Goal: Information Seeking & Learning: Learn about a topic

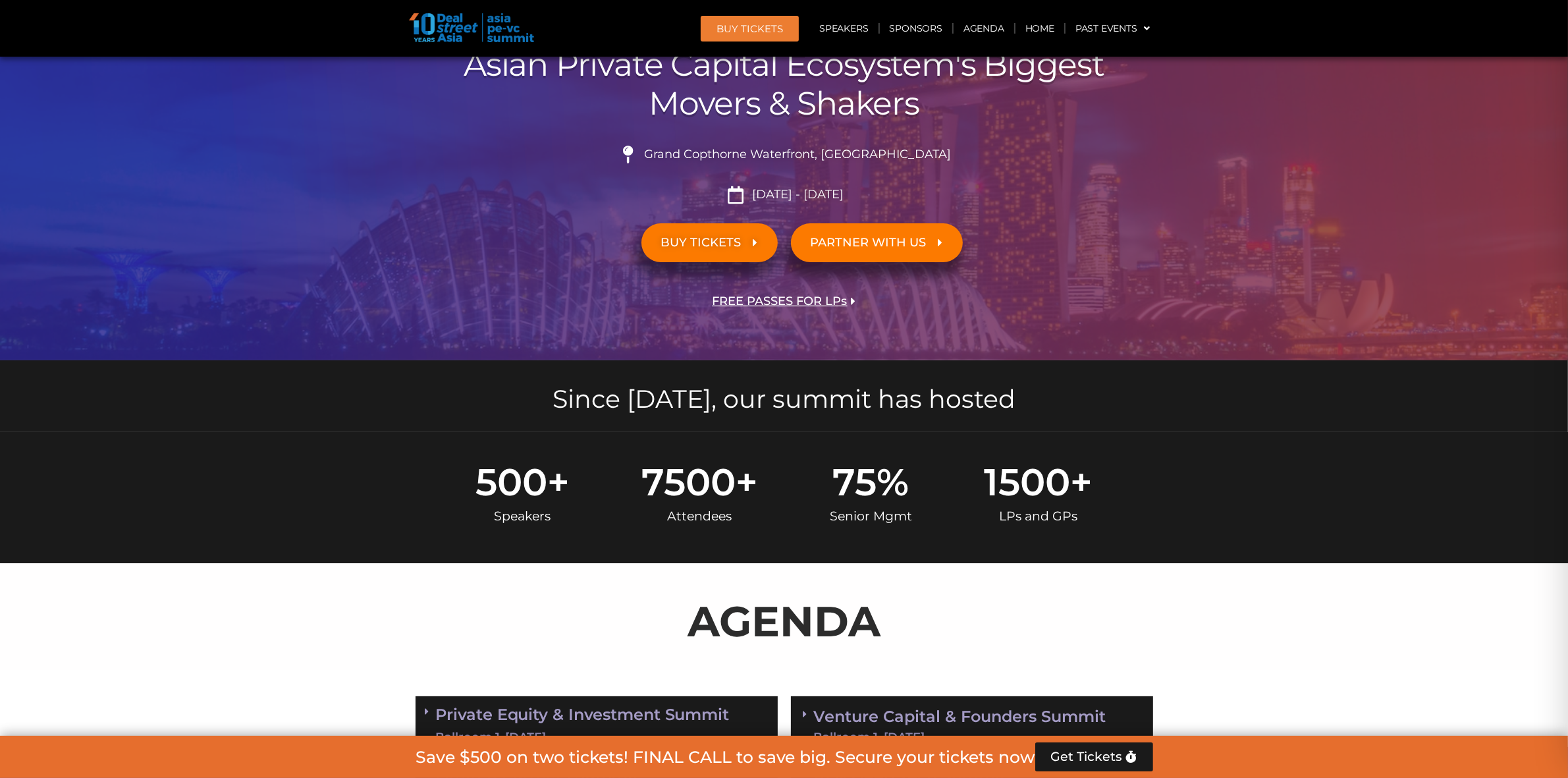
scroll to position [152, 0]
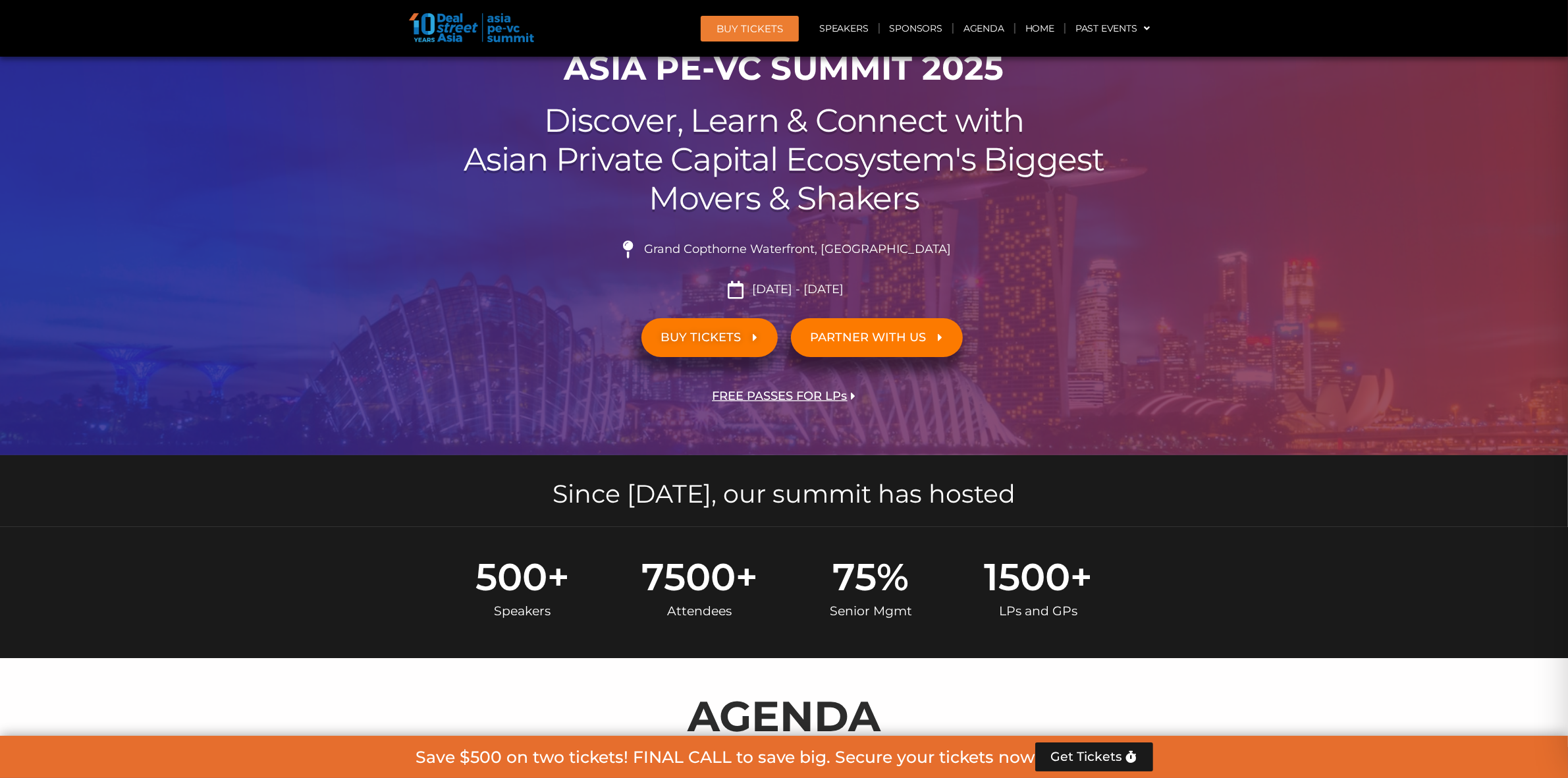
click at [814, 289] on span "[DATE] - [DATE]" at bounding box center [796, 289] width 95 height 15
click at [218, 420] on div at bounding box center [784, 180] width 1568 height 551
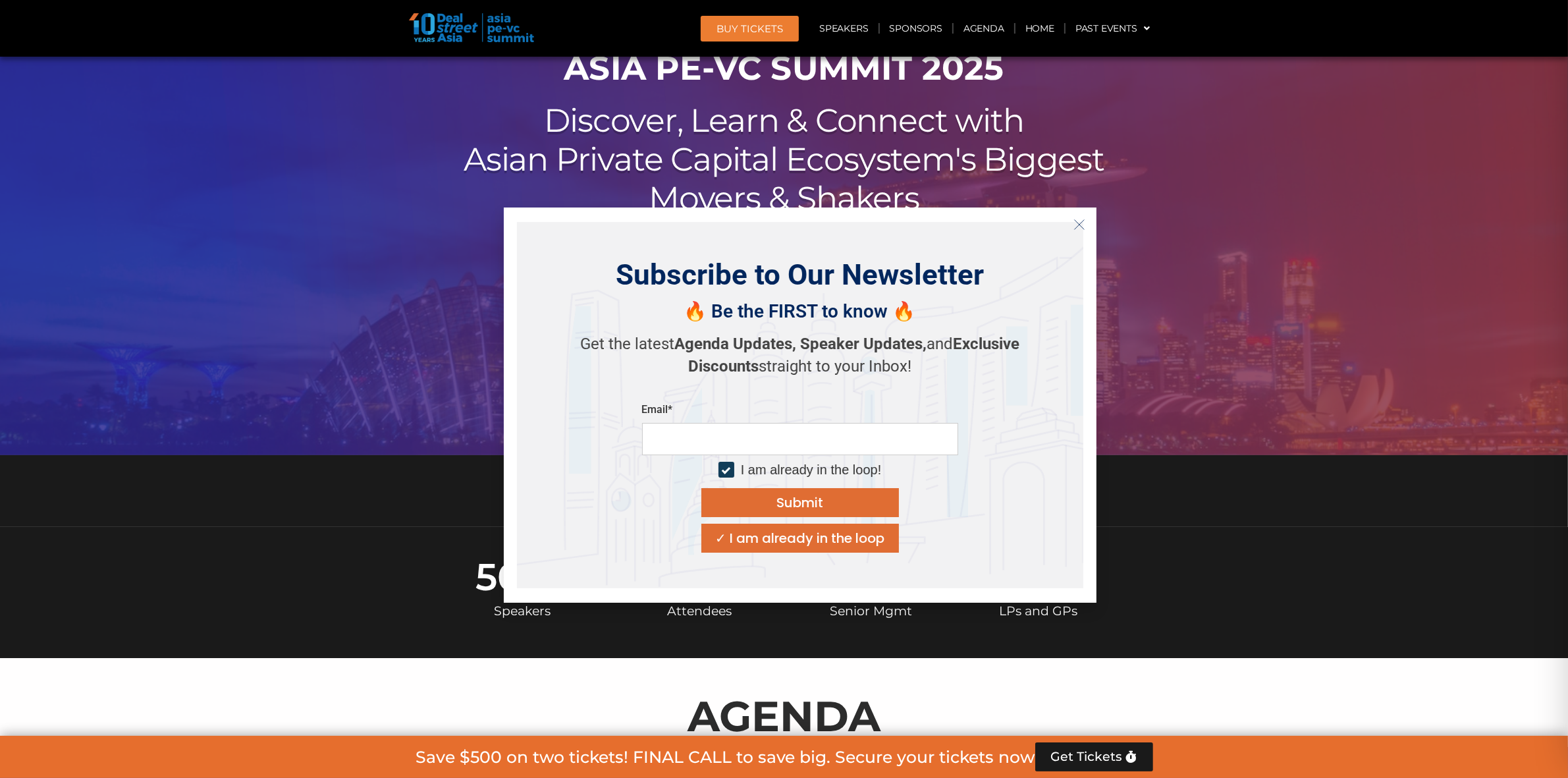
click at [712, 692] on p "AGENDA" at bounding box center [784, 716] width 738 height 63
click at [889, 706] on p "AGENDA" at bounding box center [784, 716] width 738 height 63
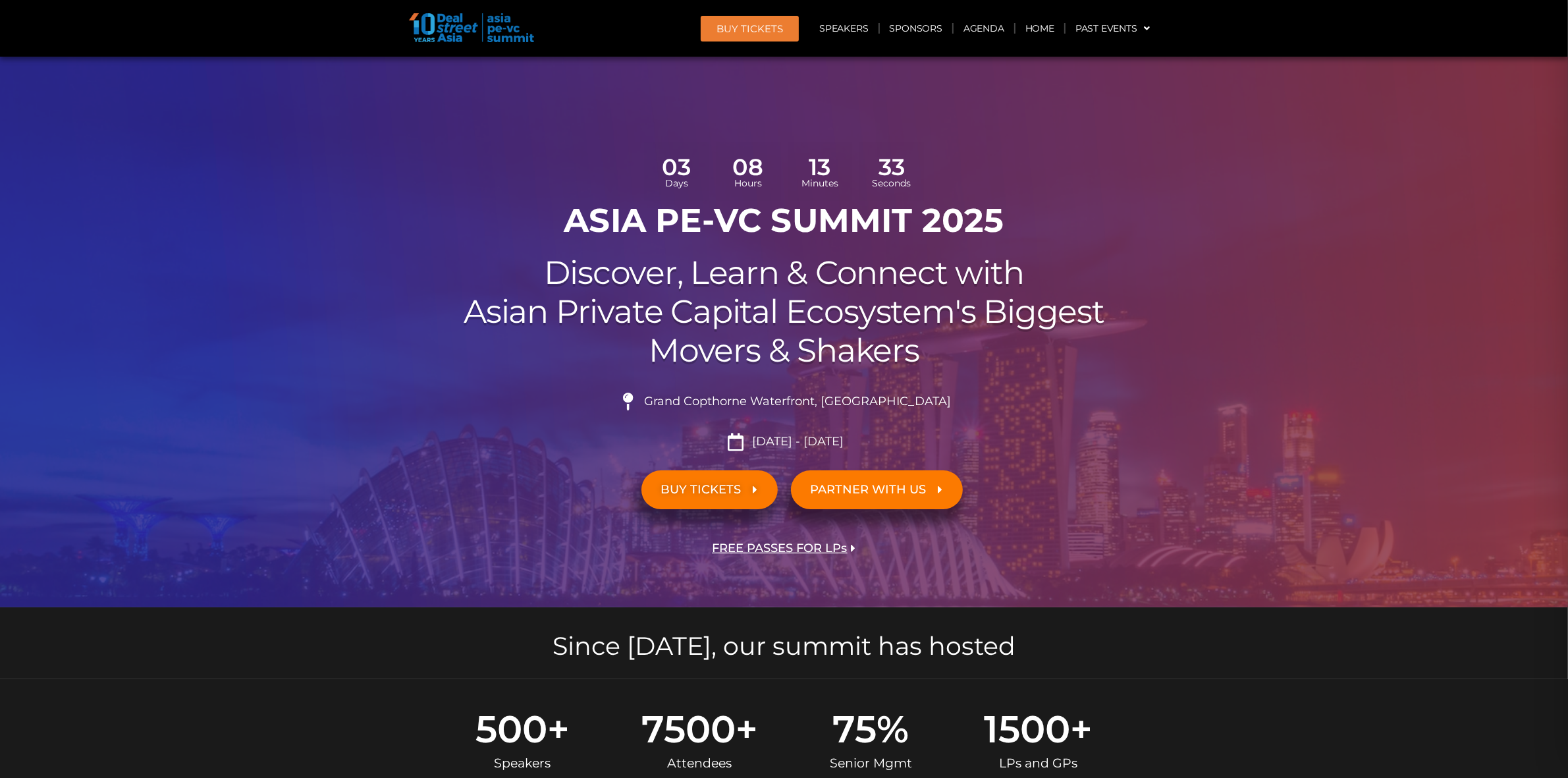
click at [725, 481] on link "BUY TICKETS" at bounding box center [709, 489] width 136 height 39
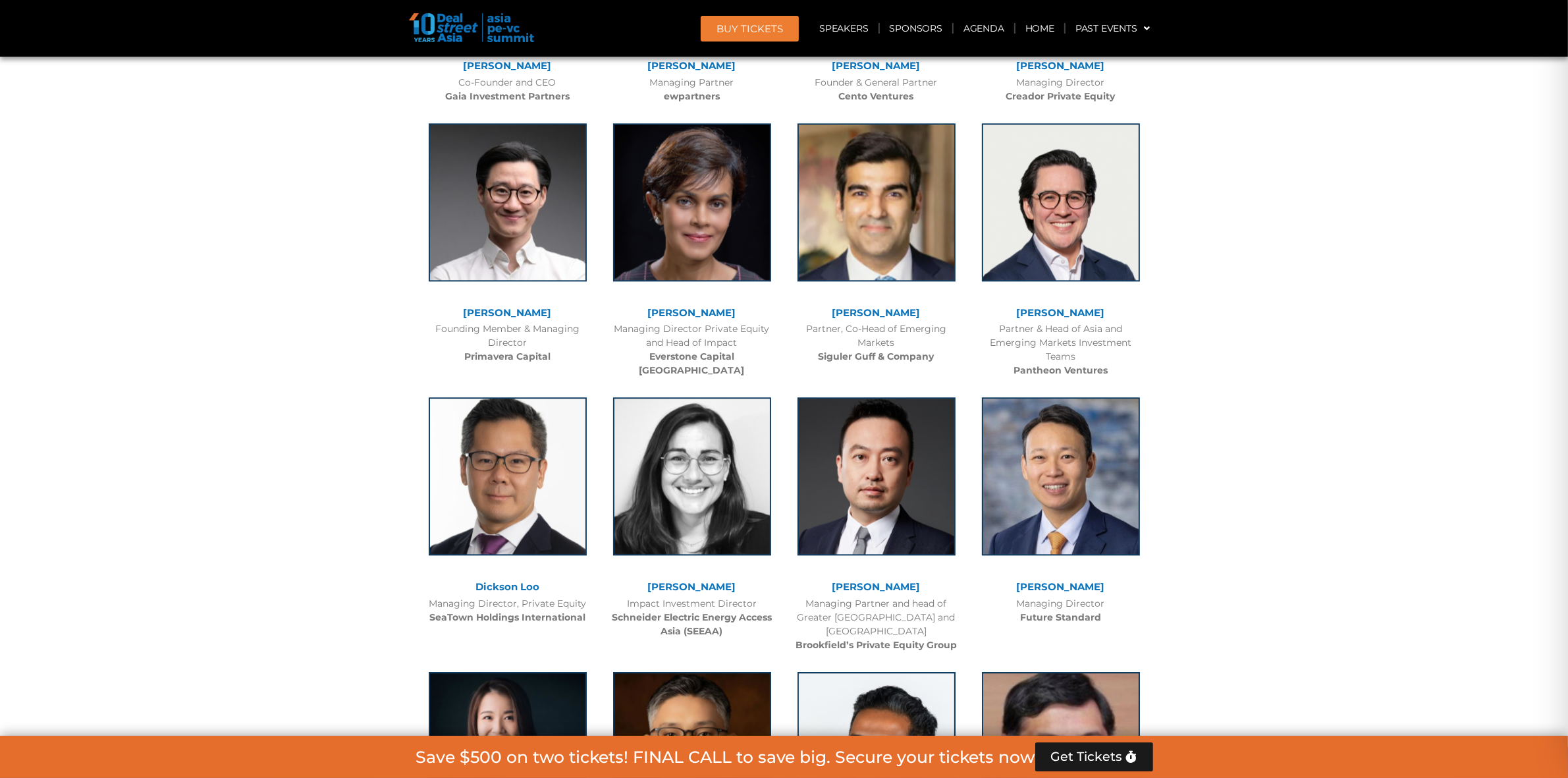
scroll to position [3871, 0]
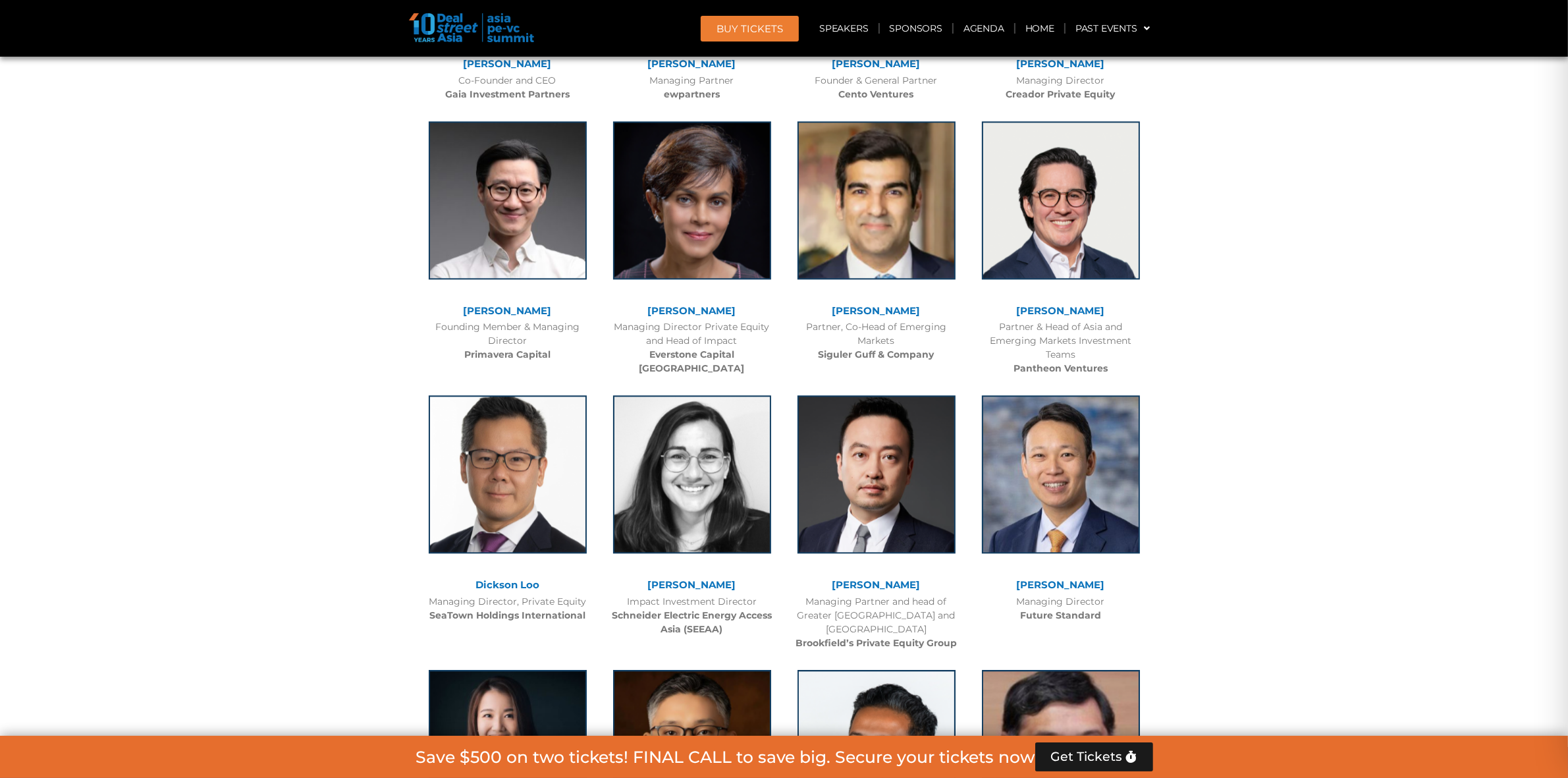
click at [859, 349] on b "Siguler Guff & Company" at bounding box center [876, 354] width 116 height 12
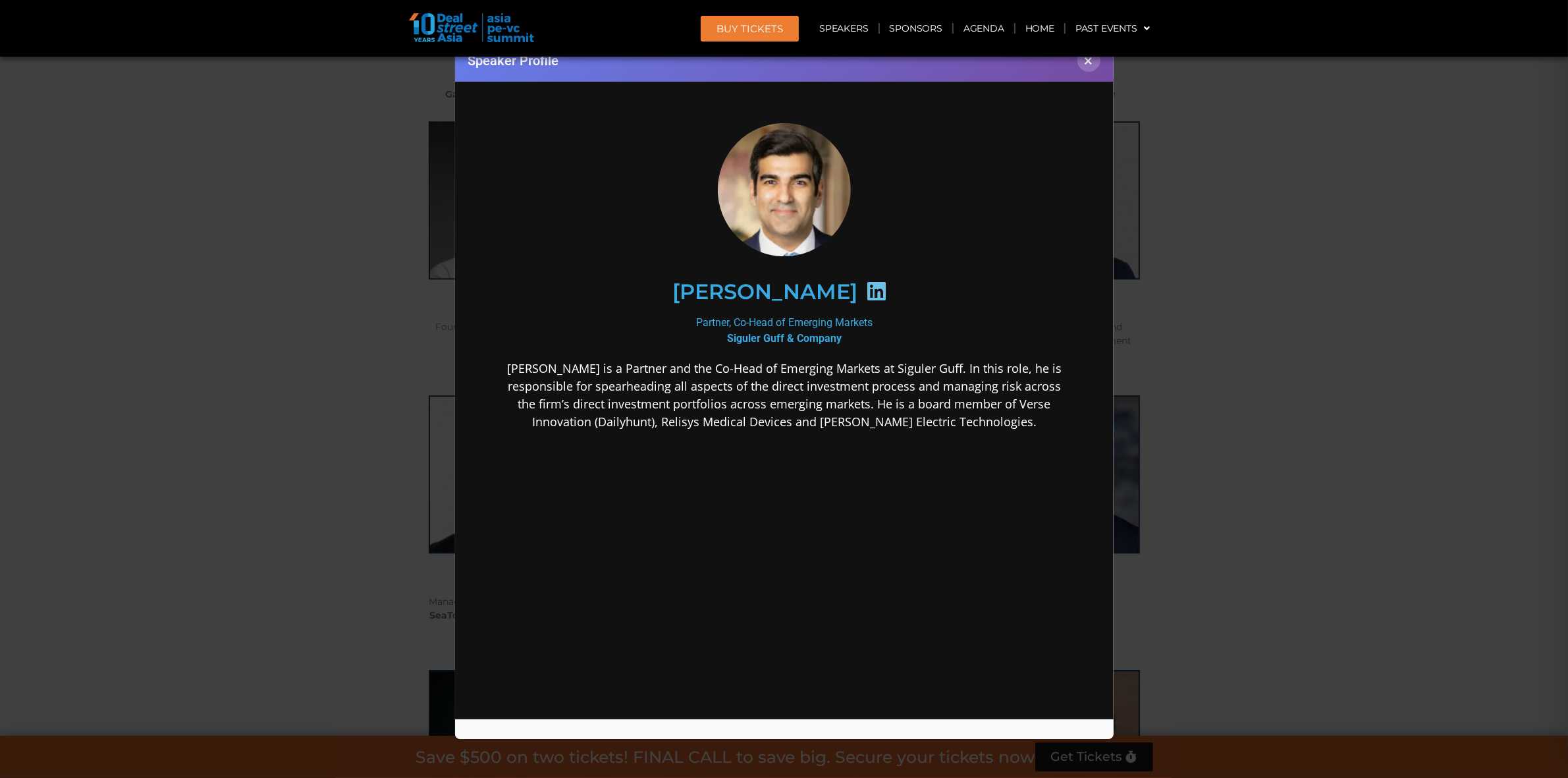
scroll to position [0, 0]
click at [886, 287] on icon at bounding box center [876, 291] width 21 height 21
click at [1252, 352] on div "Speaker Profile ×" at bounding box center [784, 389] width 1568 height 778
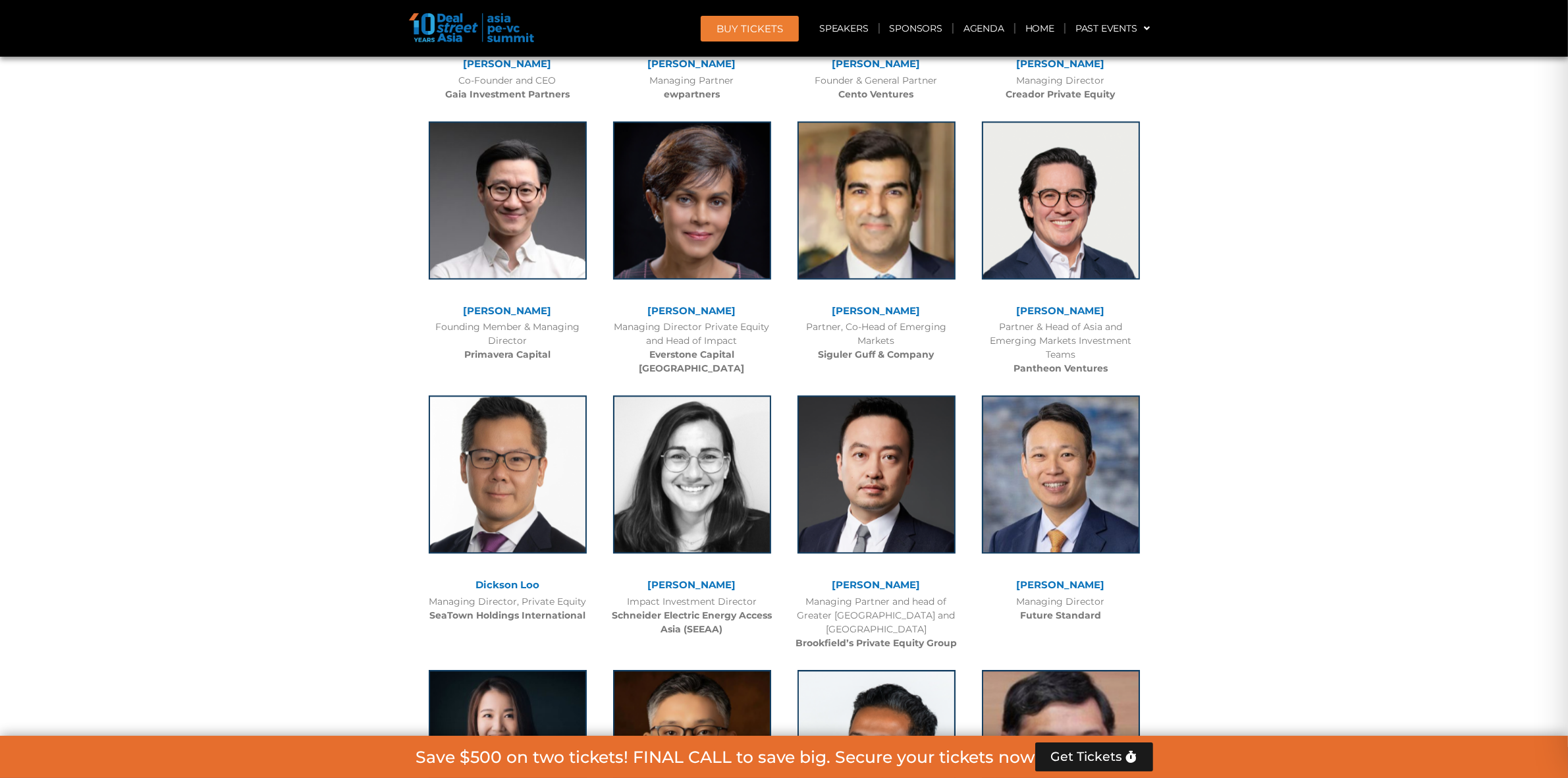
click at [1070, 368] on b "Pantheon Ventures" at bounding box center [1061, 368] width 94 height 12
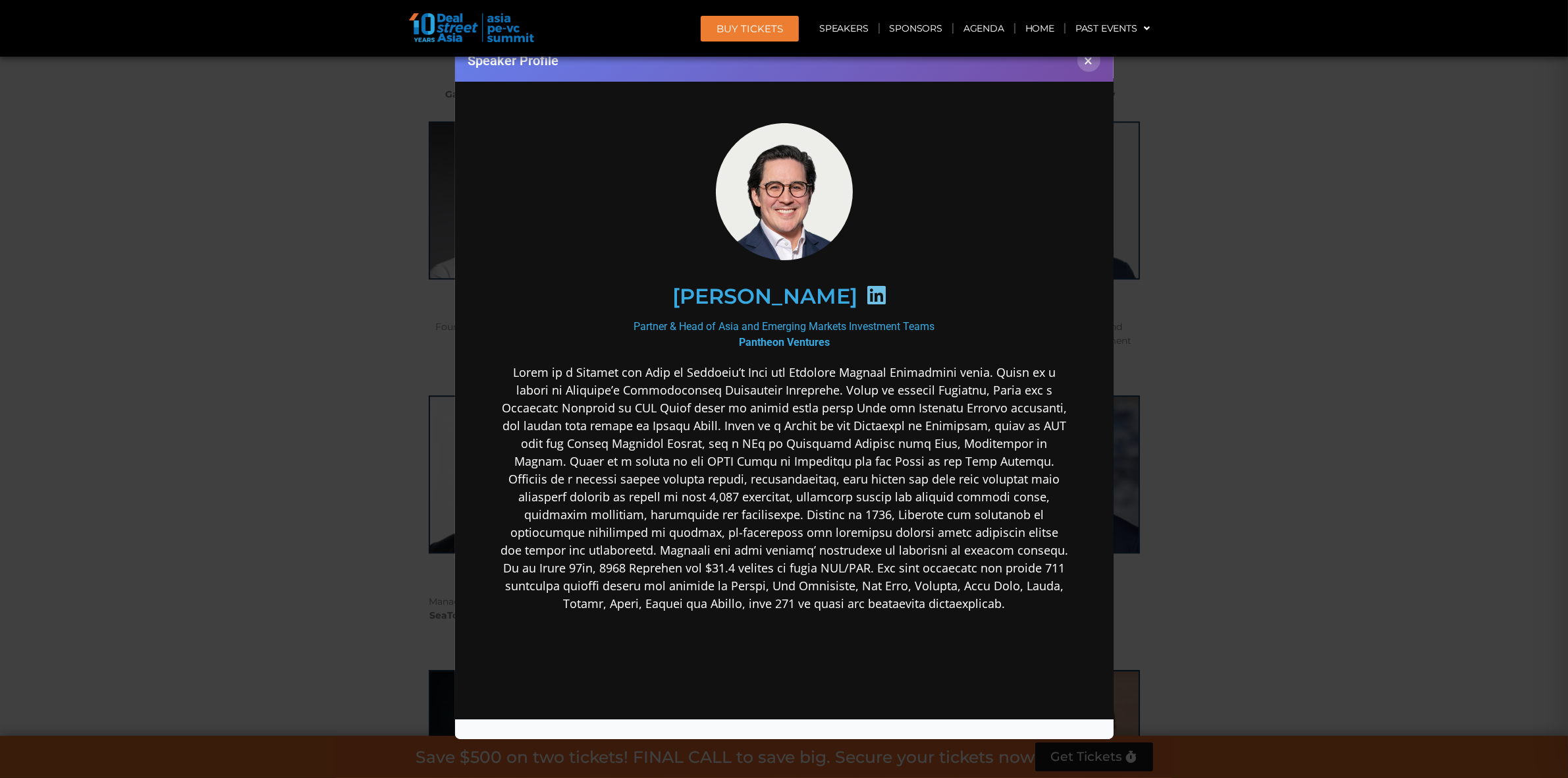
click at [1410, 354] on div "Speaker Profile ×" at bounding box center [784, 389] width 1568 height 778
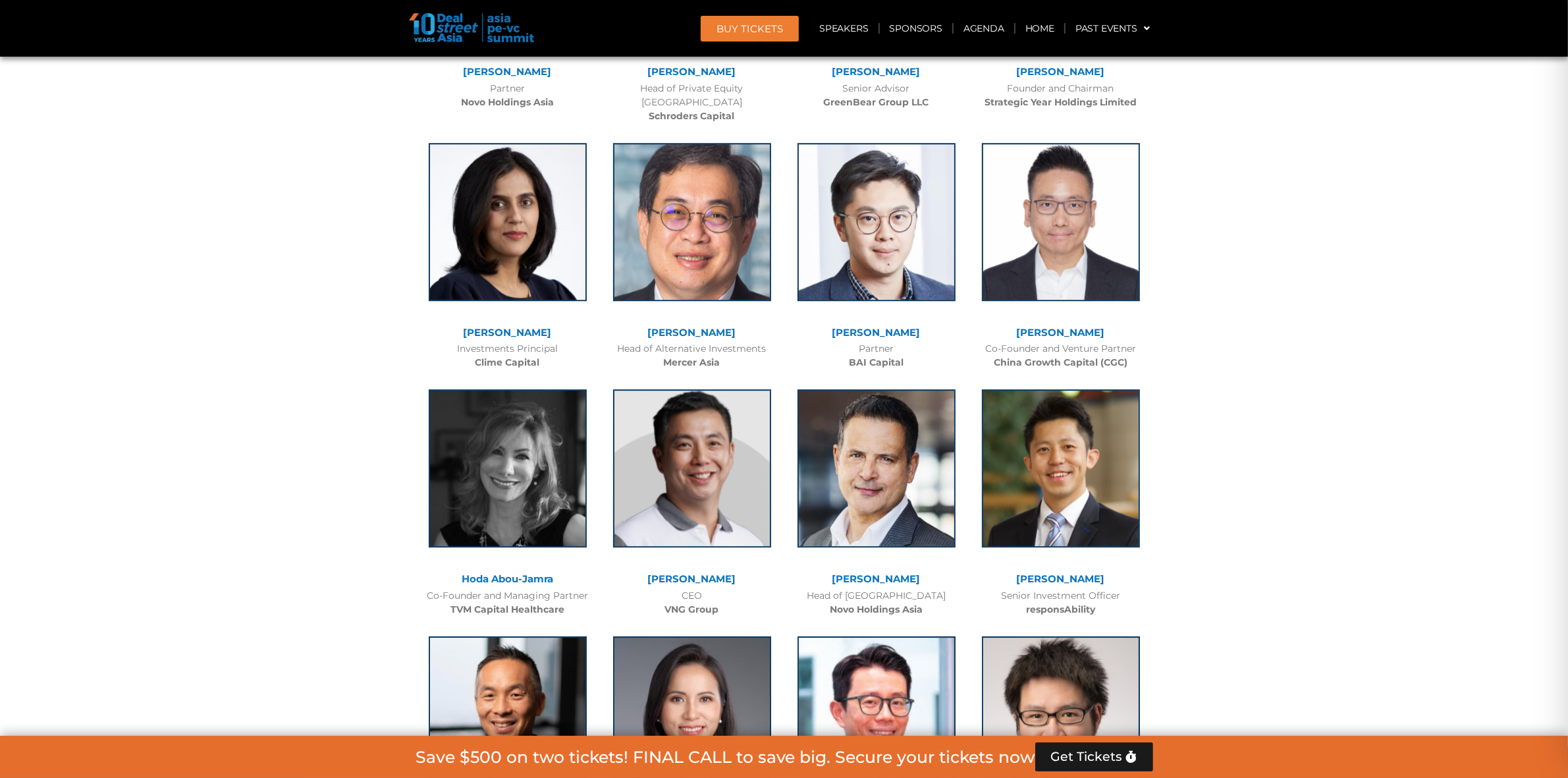
scroll to position [5106, 0]
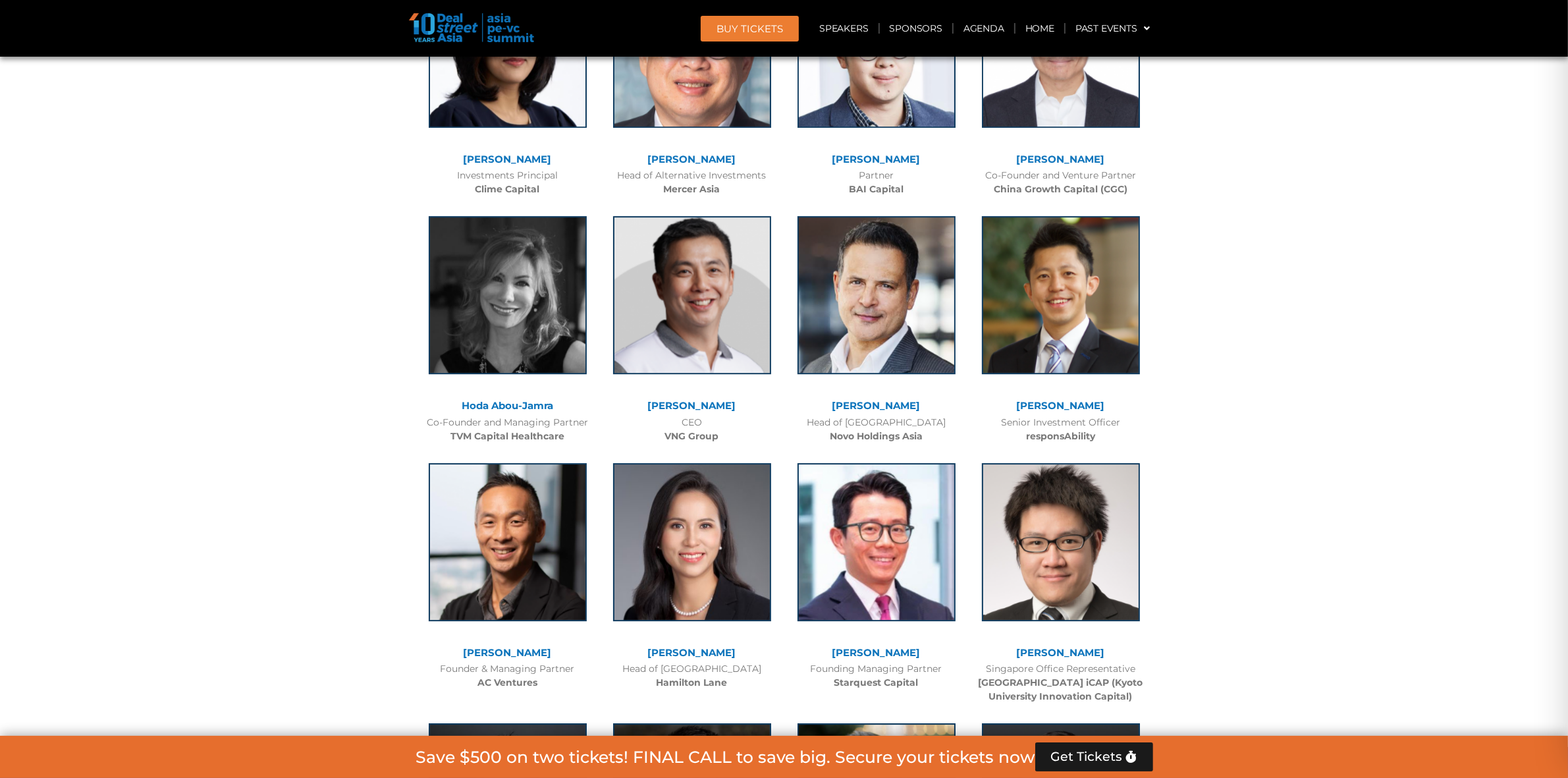
click at [1112, 401] on div "[PERSON_NAME]" at bounding box center [1061, 406] width 172 height 12
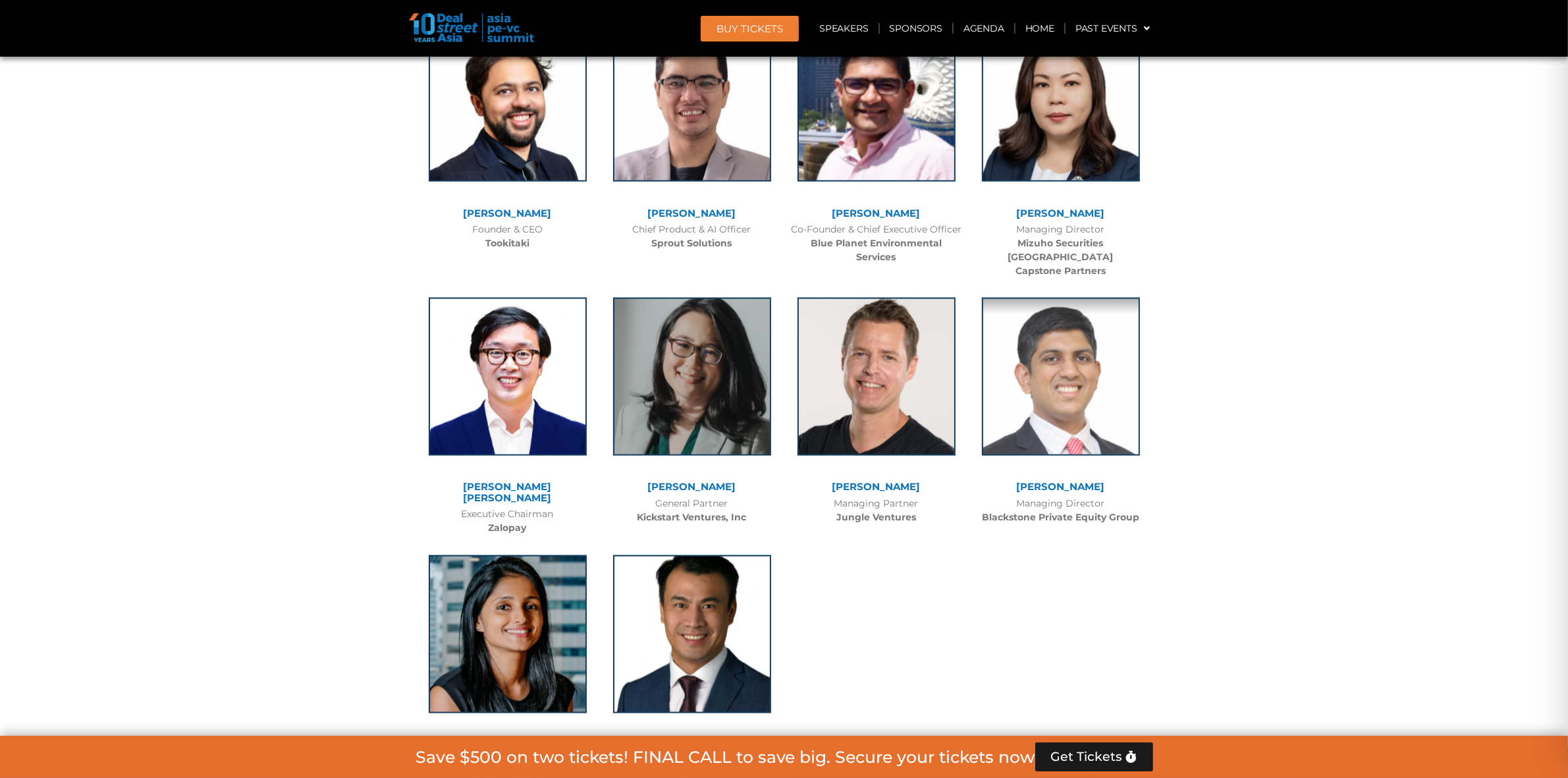
scroll to position [9059, 0]
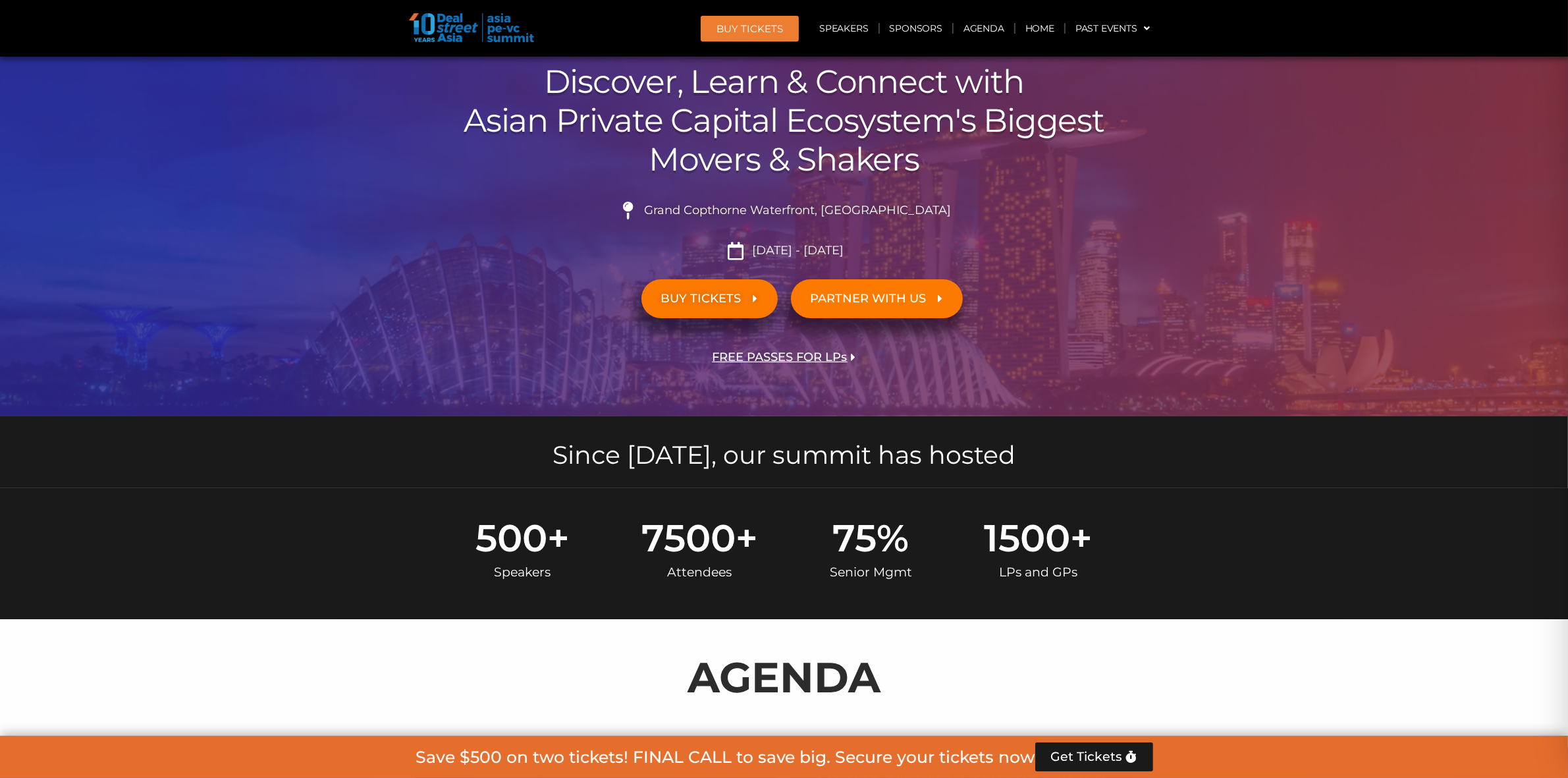
scroll to position [0, 0]
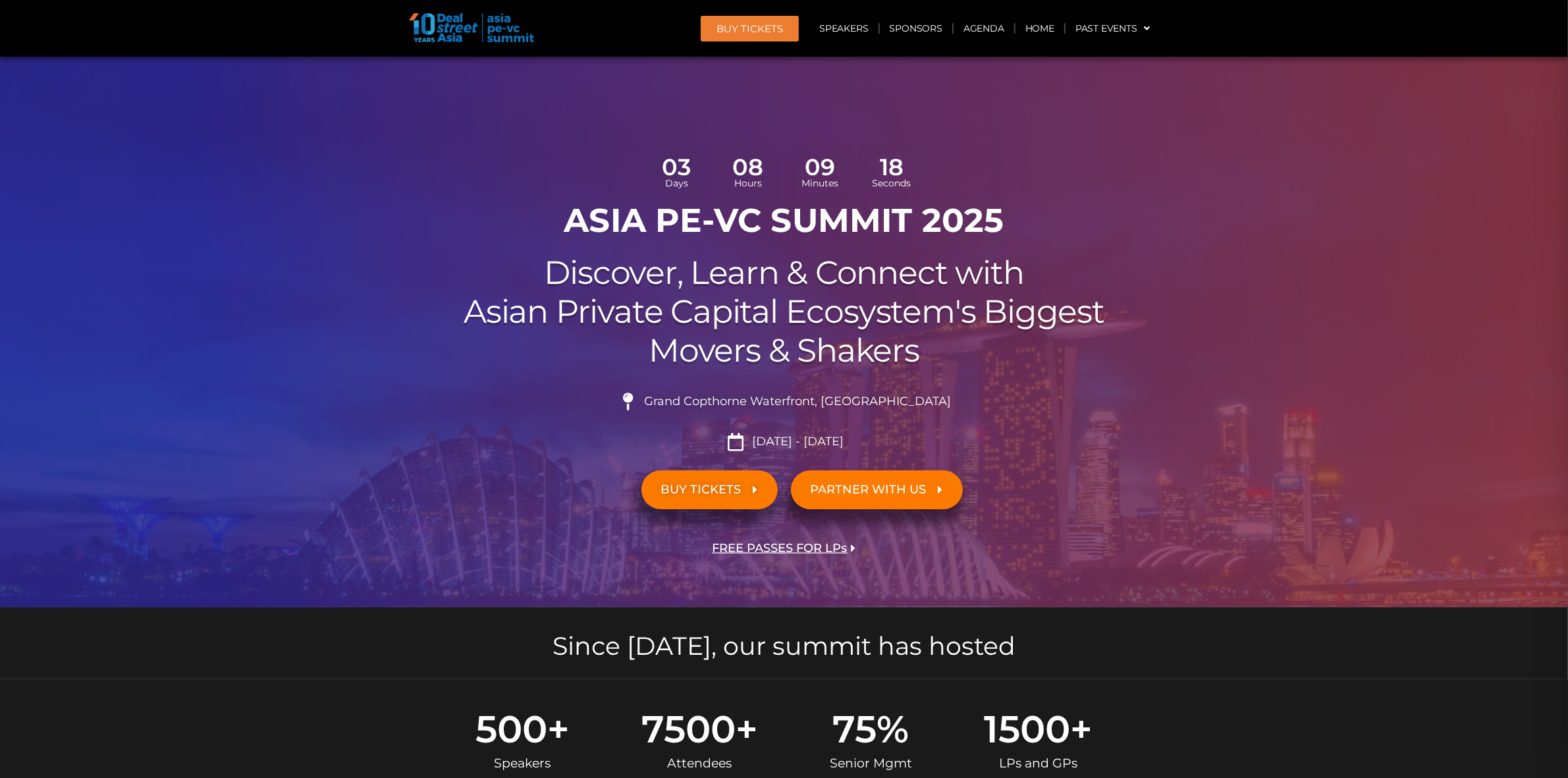
click at [1217, 496] on div at bounding box center [784, 332] width 1568 height 551
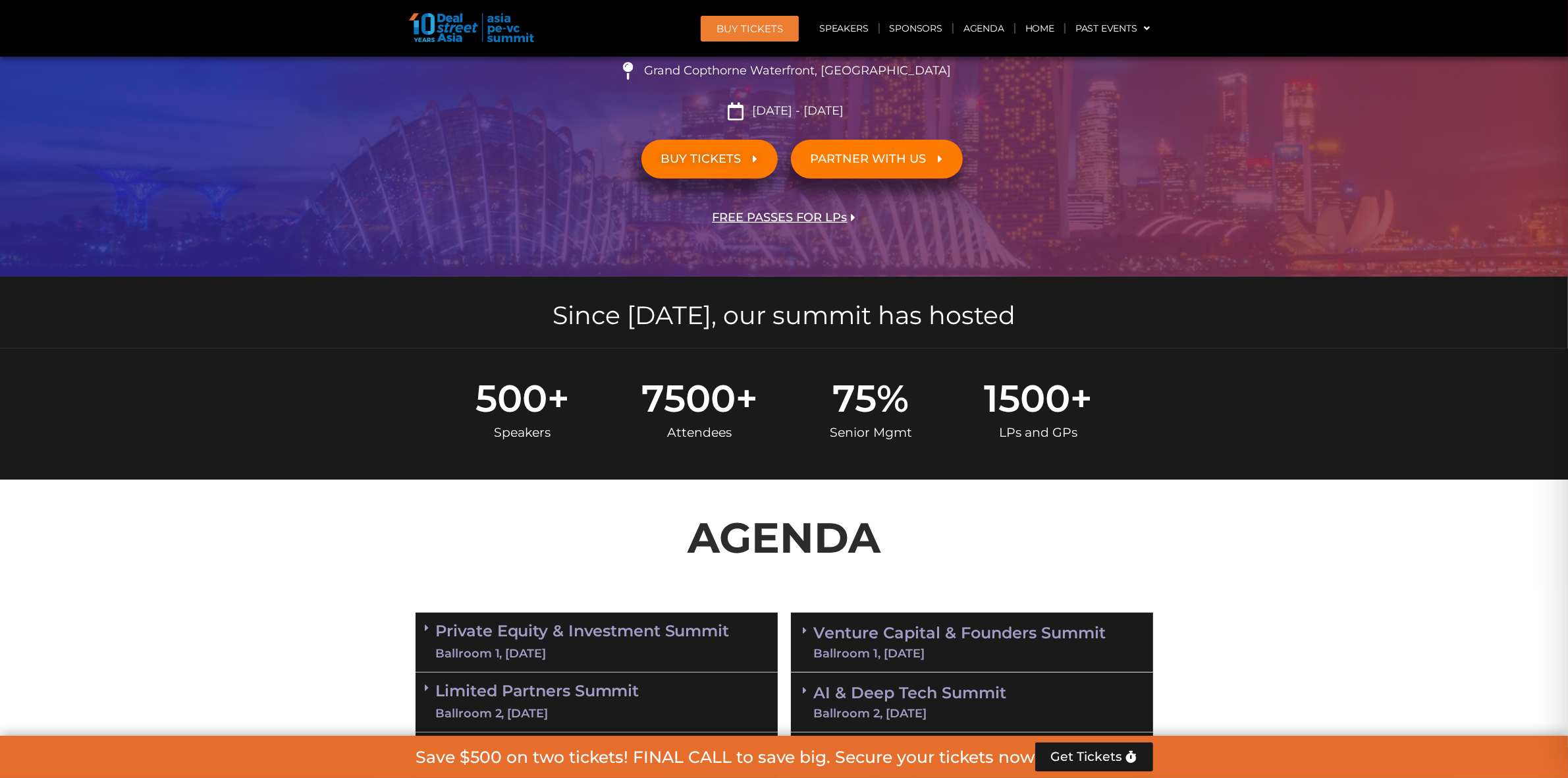
scroll to position [576, 0]
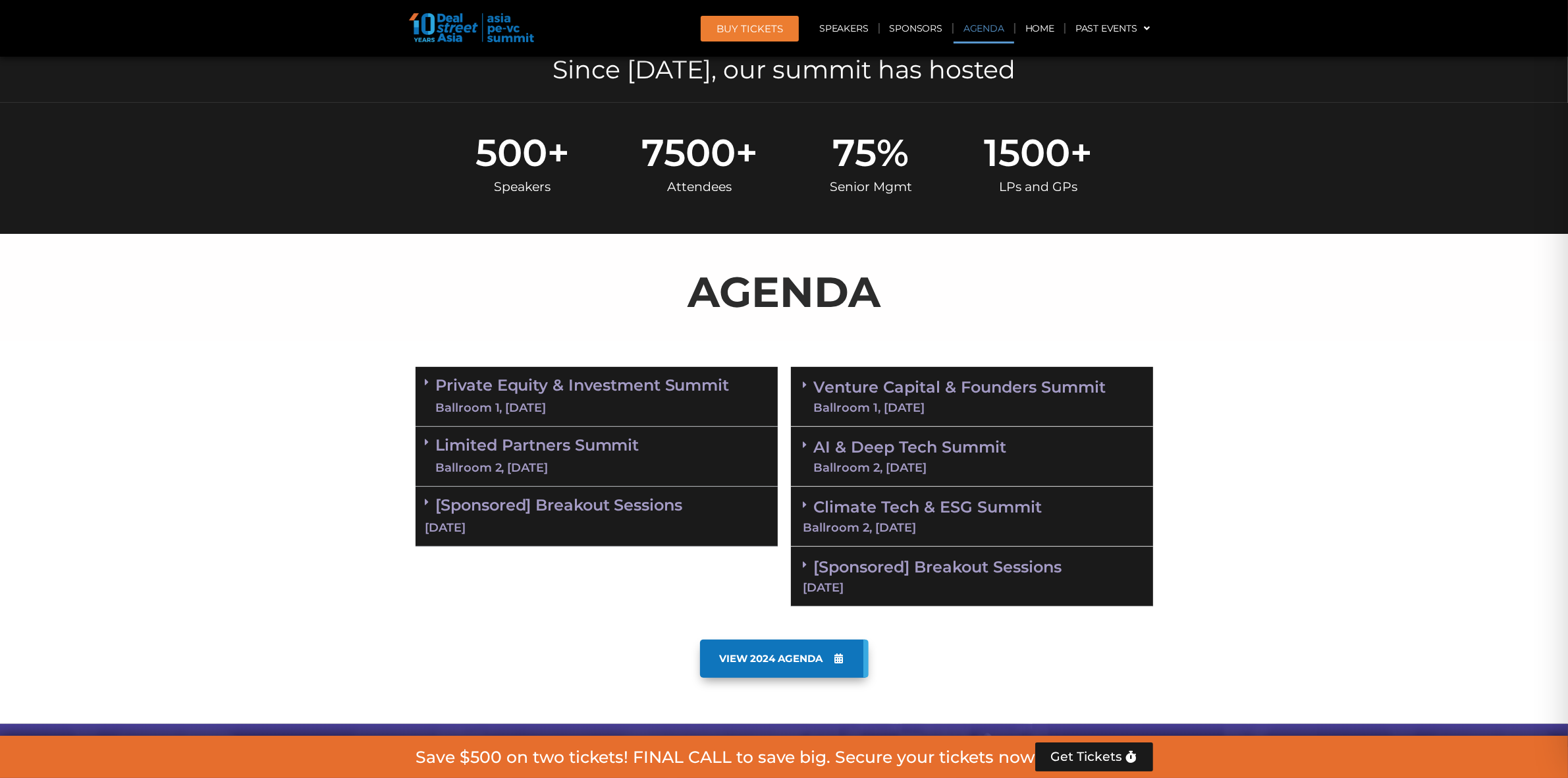
drag, startPoint x: 522, startPoint y: 589, endPoint x: 519, endPoint y: 581, distance: 8.5
click at [522, 589] on div "Private Equity & Investment Summit Ballroom 1, 10 Sept 8:00 am – 9:00 am | Regi…" at bounding box center [597, 486] width 375 height 253
click at [509, 507] on link "[Sponsored] Breakout Sessions 10 Sept" at bounding box center [596, 516] width 342 height 41
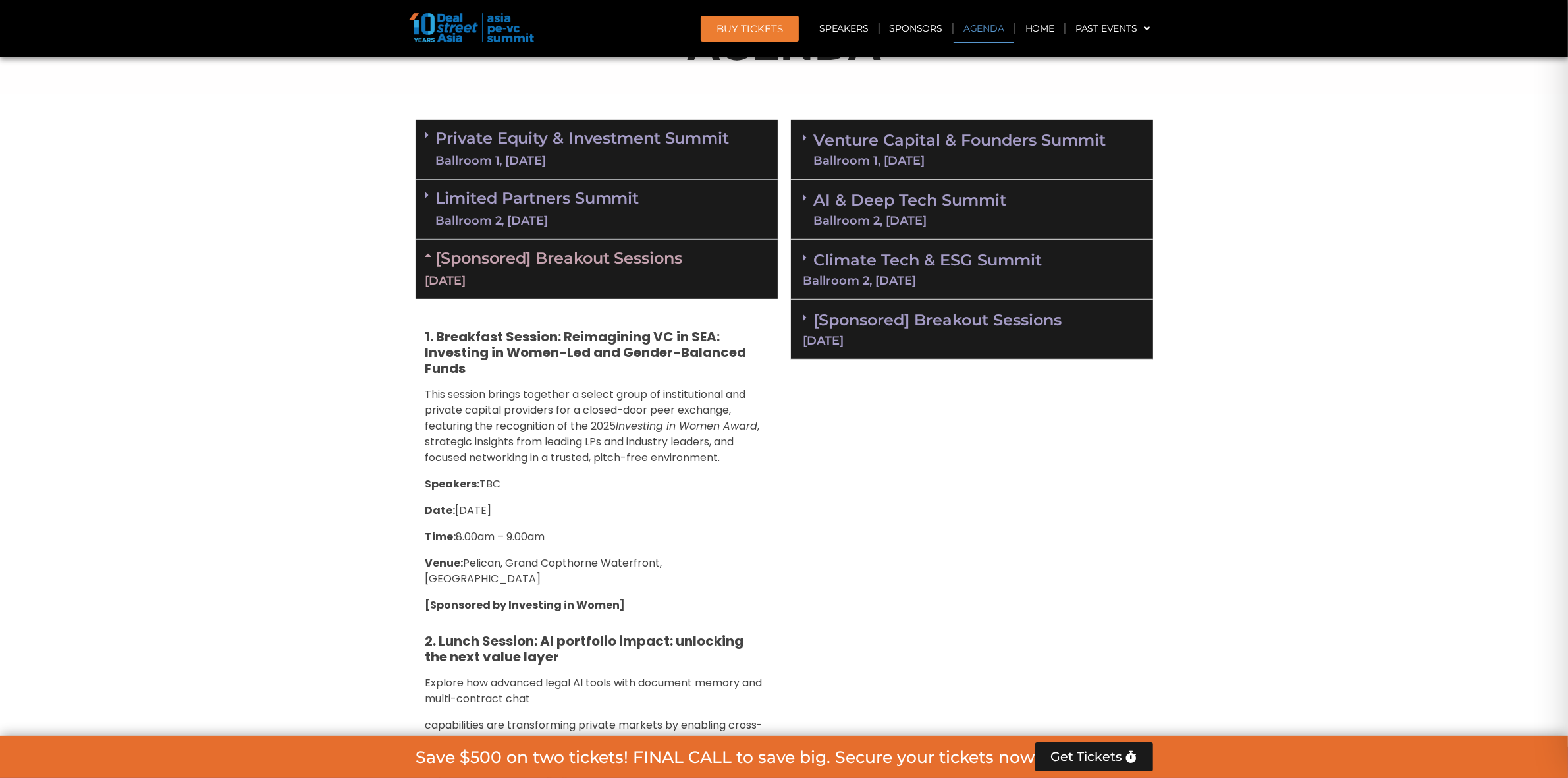
scroll to position [741, 0]
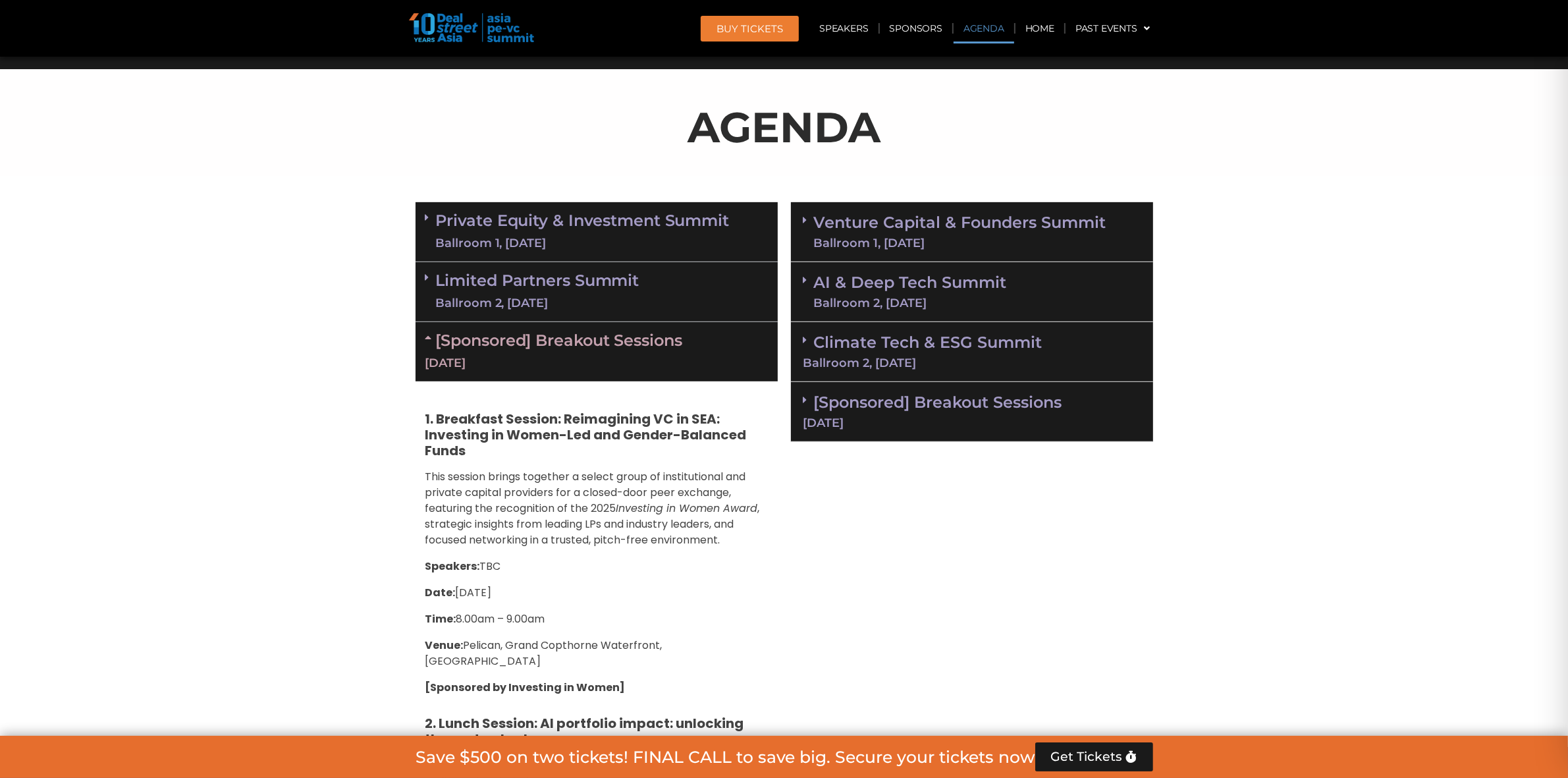
drag, startPoint x: 1084, startPoint y: 566, endPoint x: 1033, endPoint y: 410, distance: 164.1
click at [989, 237] on div "Ballroom 1, [DATE]" at bounding box center [960, 242] width 292 height 12
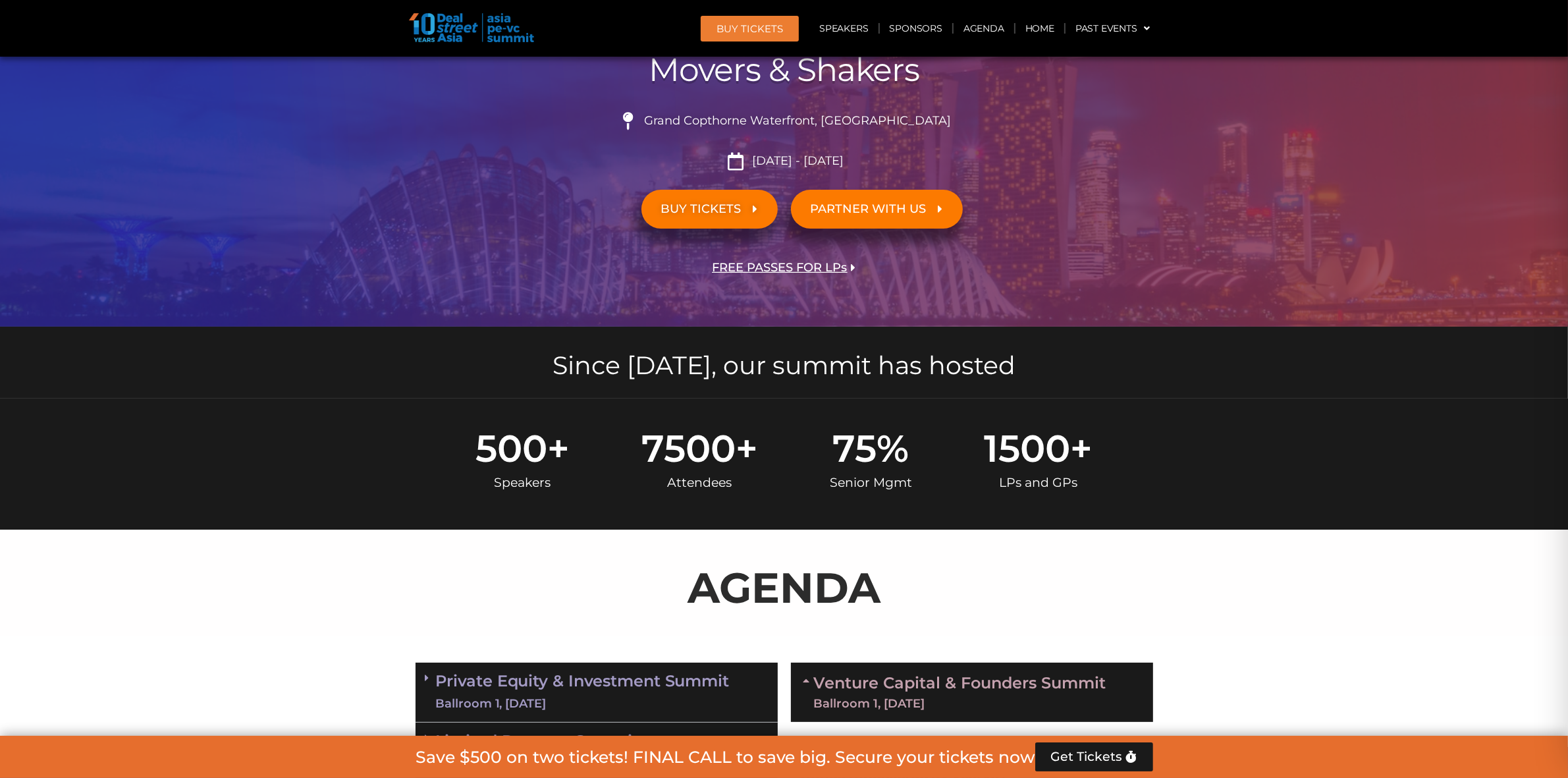
scroll to position [494, 0]
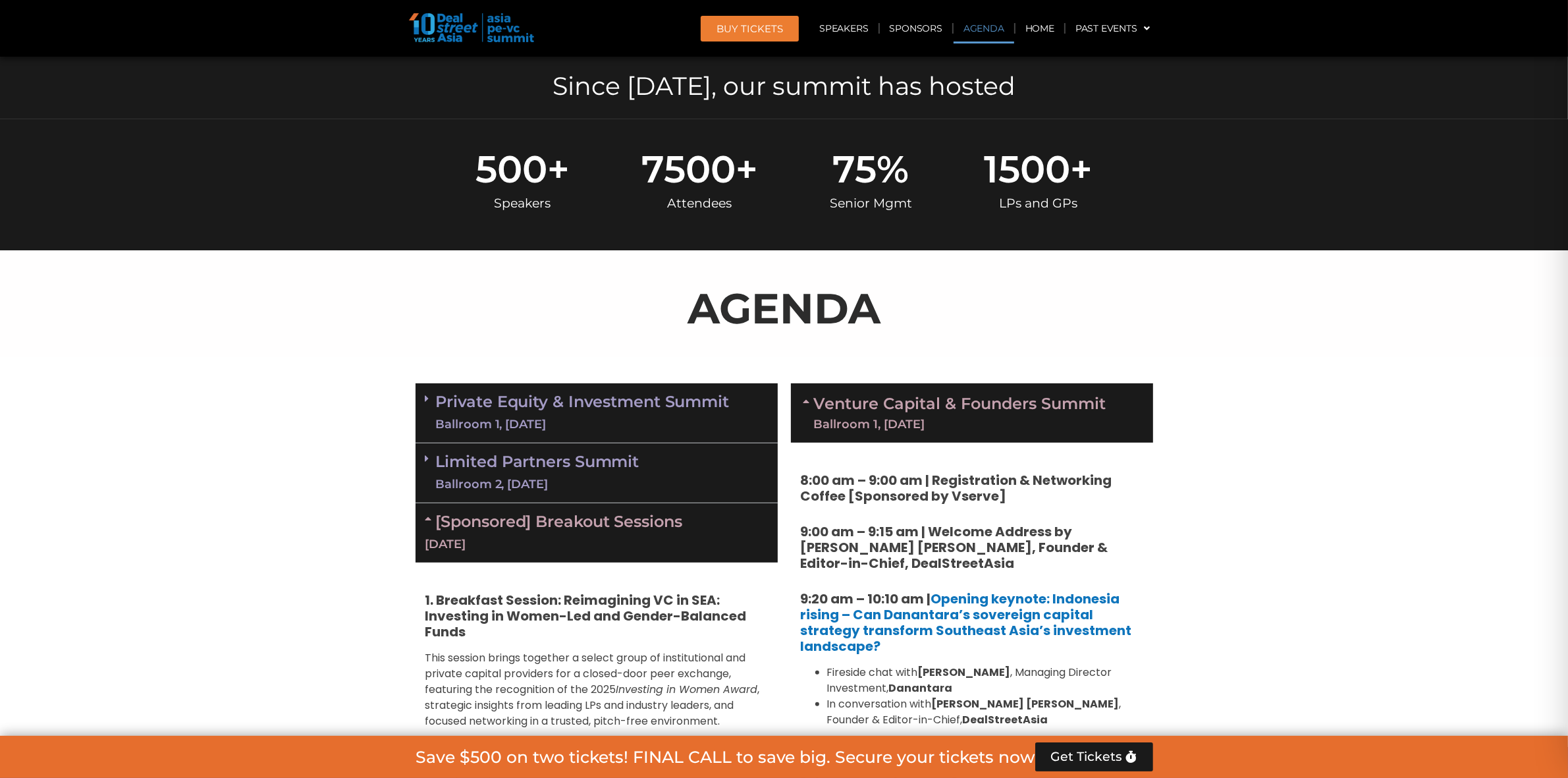
scroll to position [741, 0]
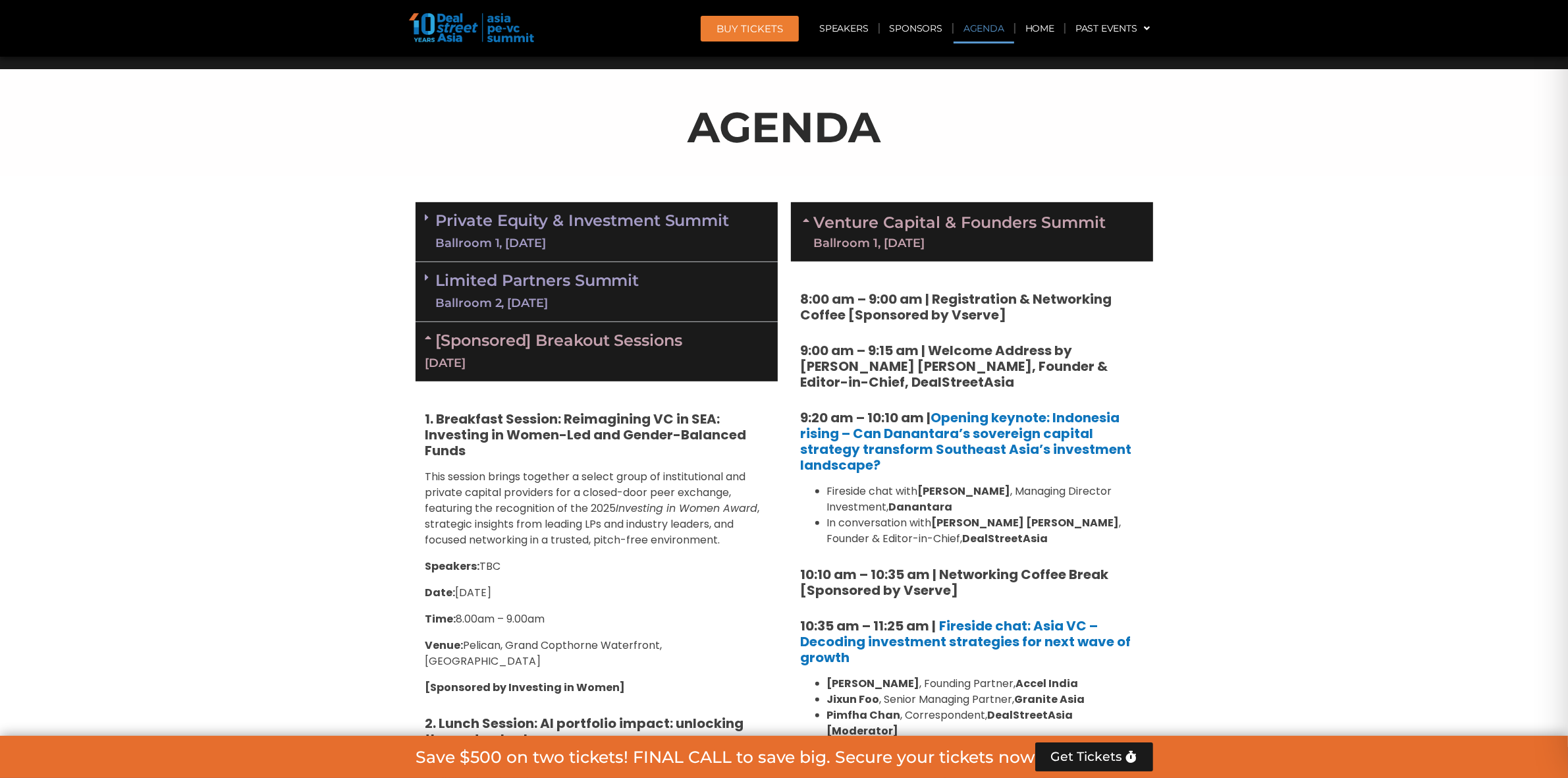
click at [597, 237] on div "Ballroom 1, [DATE]" at bounding box center [583, 243] width 294 height 16
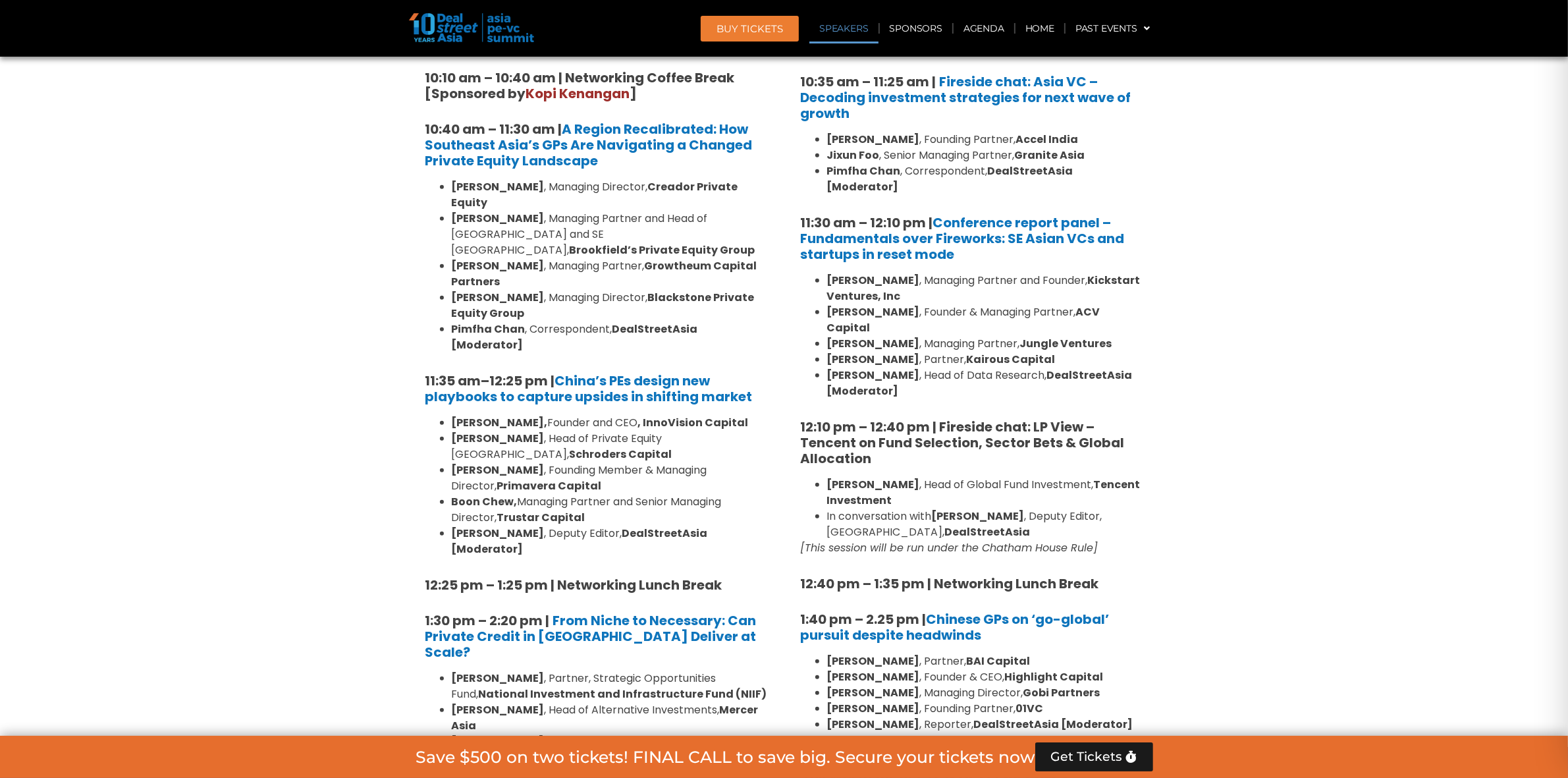
scroll to position [1235, 0]
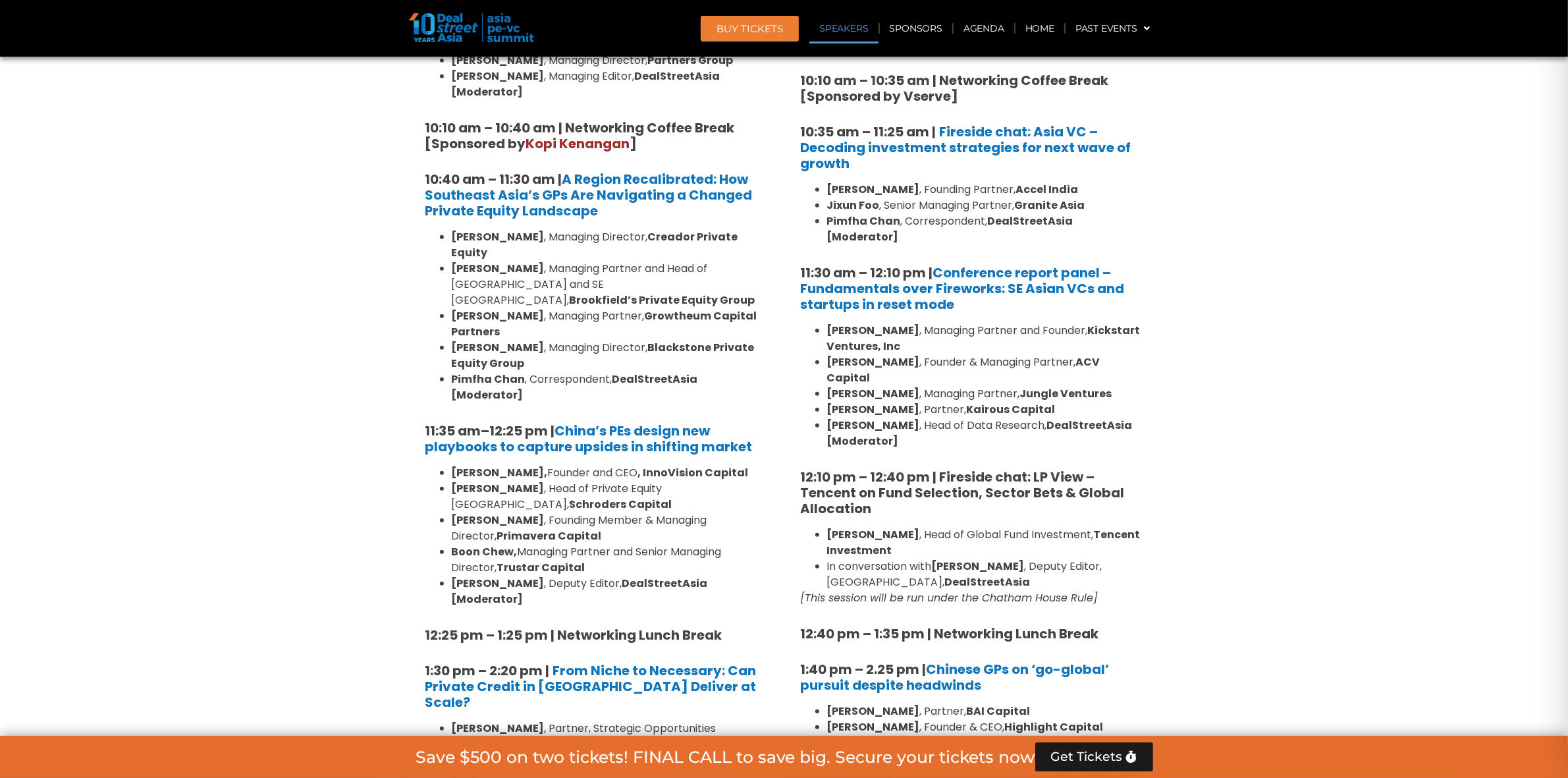
drag, startPoint x: 1019, startPoint y: 526, endPoint x: 989, endPoint y: 521, distance: 30.4
click at [989, 527] on li "Flora Guo , Head of Global Fund Investment, Tencent Investment" at bounding box center [985, 543] width 316 height 32
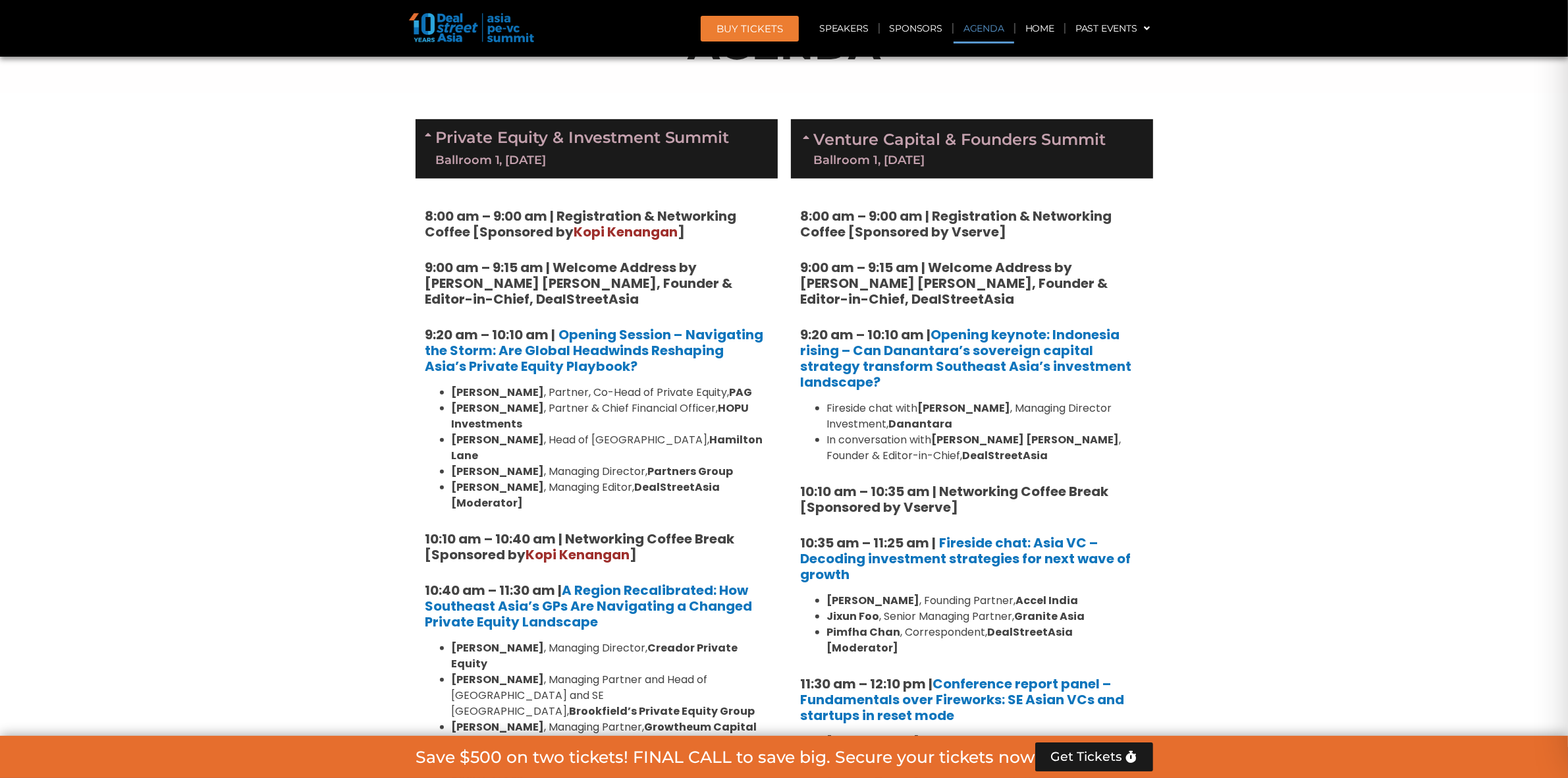
scroll to position [741, 0]
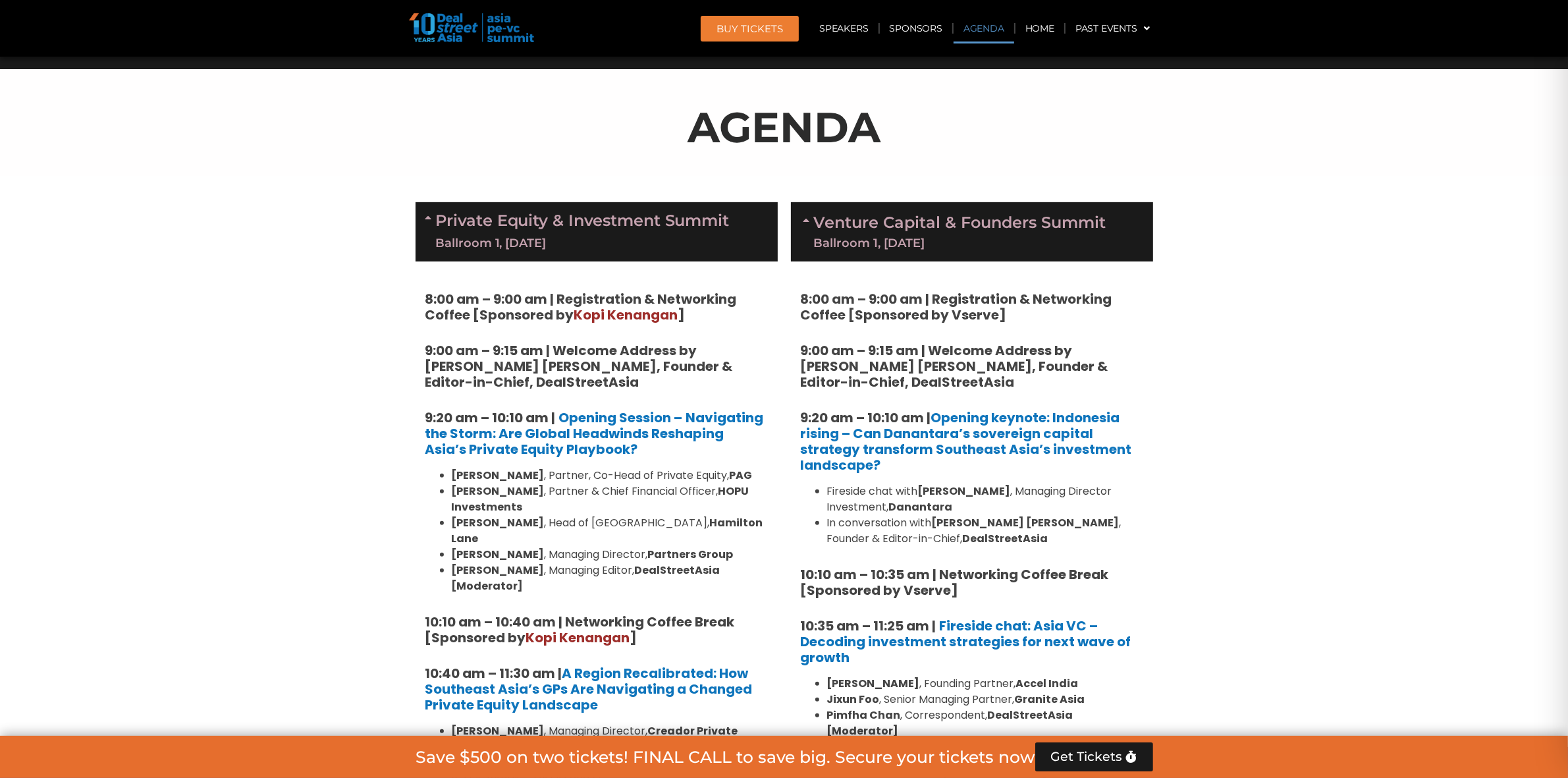
click at [881, 221] on link "Venture Capital & Founders​ Summit Ballroom 1, 11 Sept" at bounding box center [960, 232] width 292 height 35
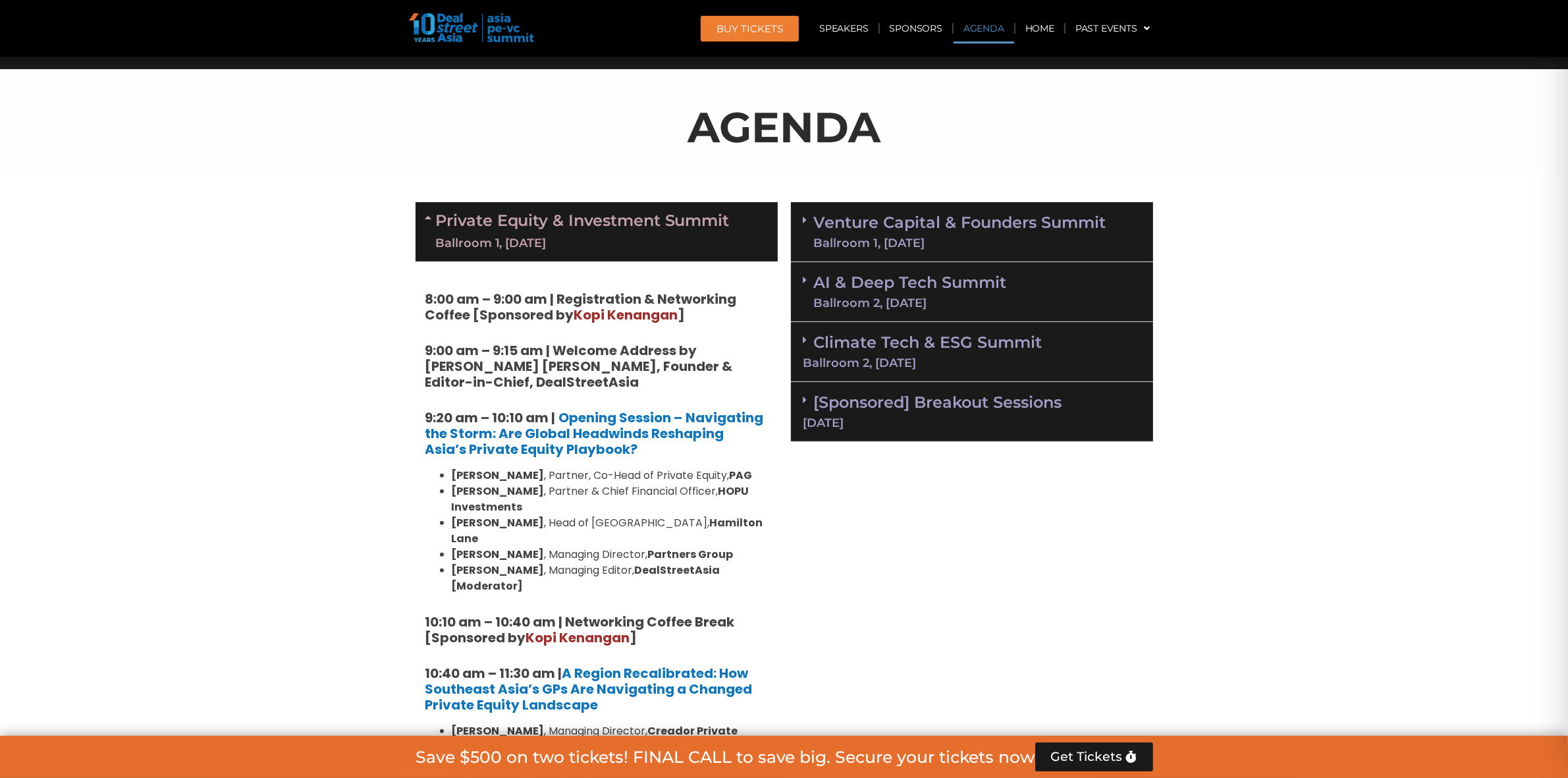
click at [921, 297] on div "Ballroom 2, [DATE]" at bounding box center [910, 302] width 193 height 12
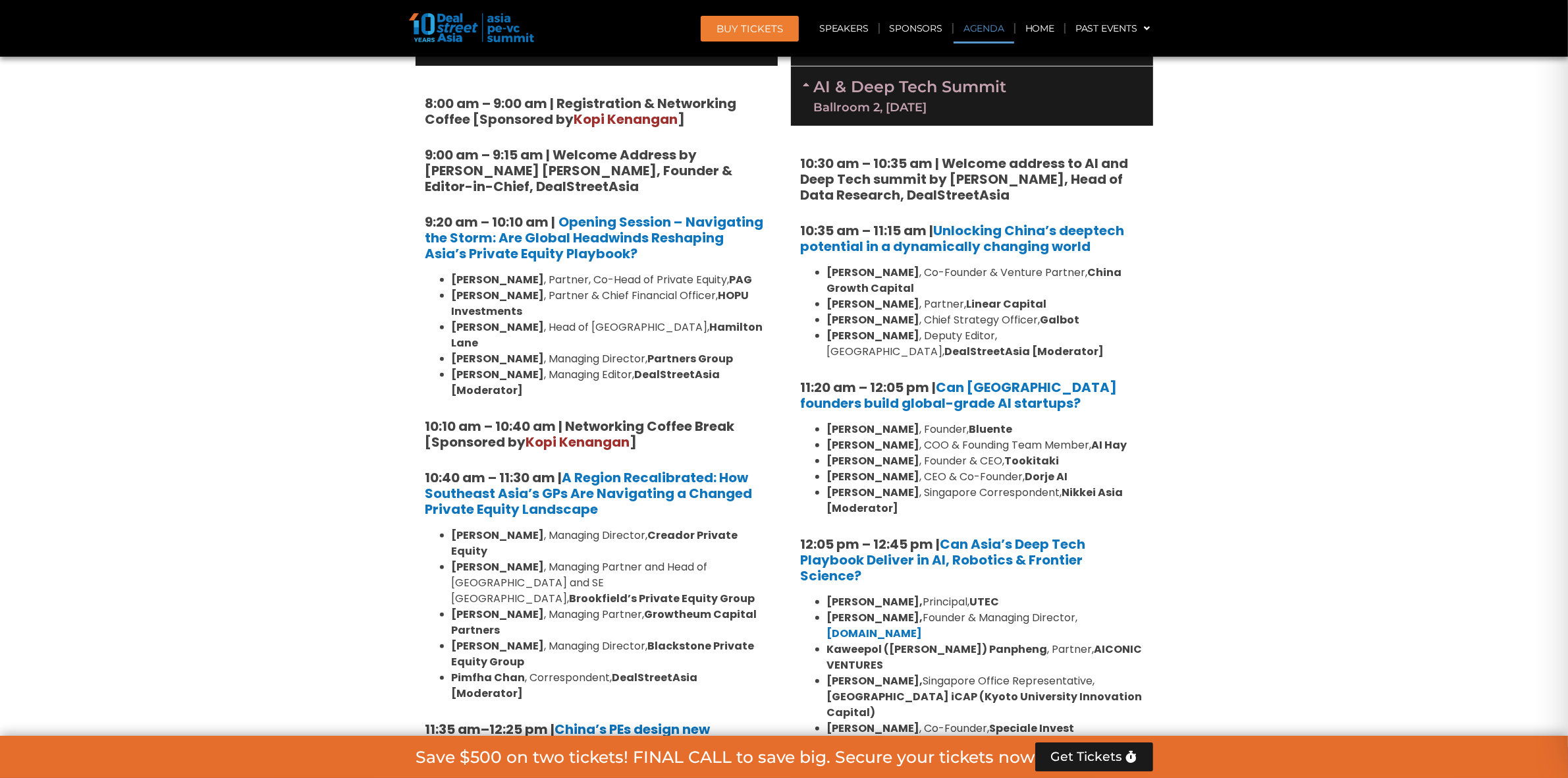
scroll to position [823, 0]
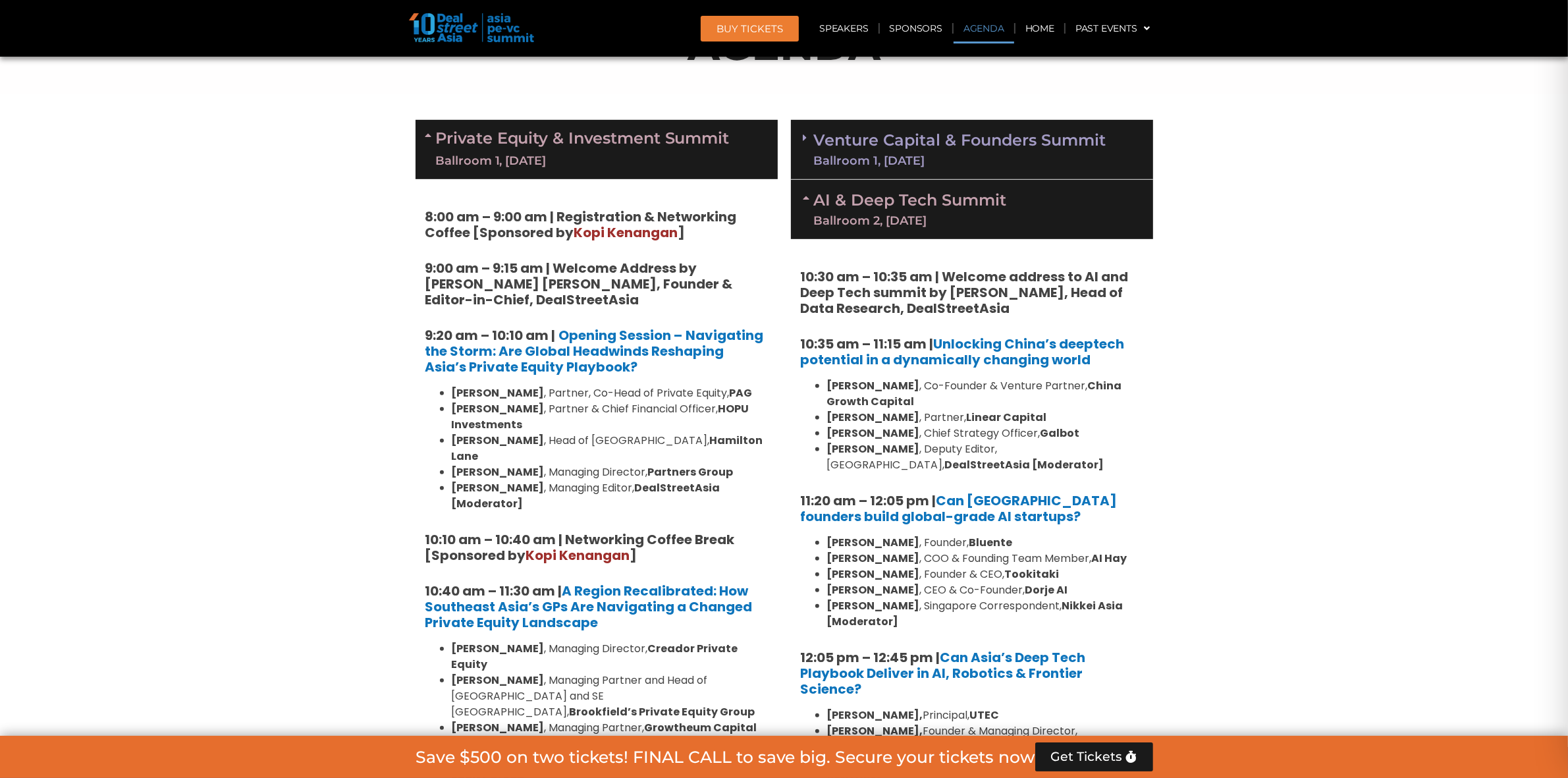
click at [851, 205] on link "AI & Deep Tech Summit Ballroom 2, 11 Sept" at bounding box center [910, 209] width 193 height 35
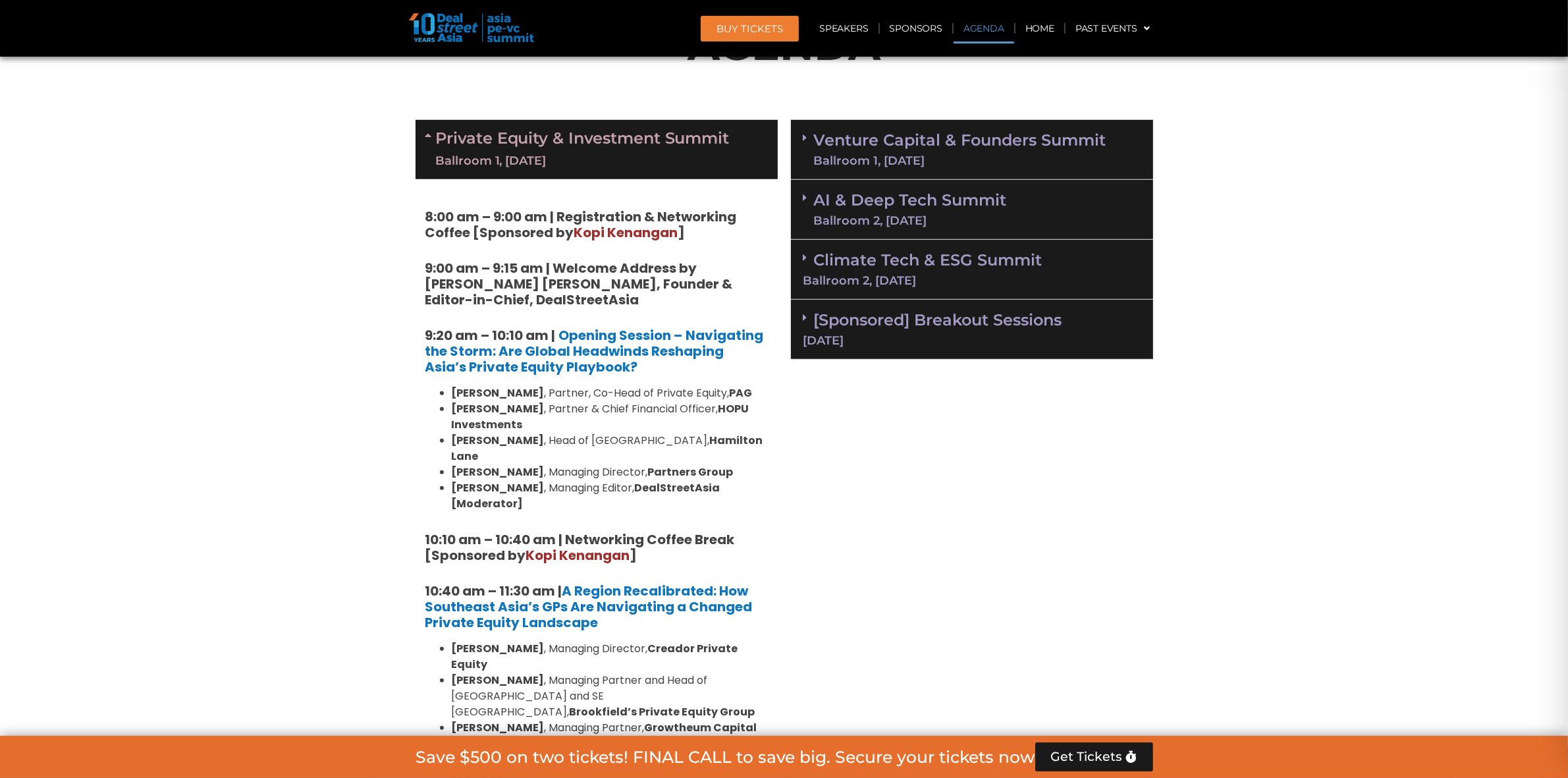
click at [883, 295] on div "Climate Tech & ESG Summit Ballroom 2, 11 Sept" at bounding box center [972, 270] width 362 height 60
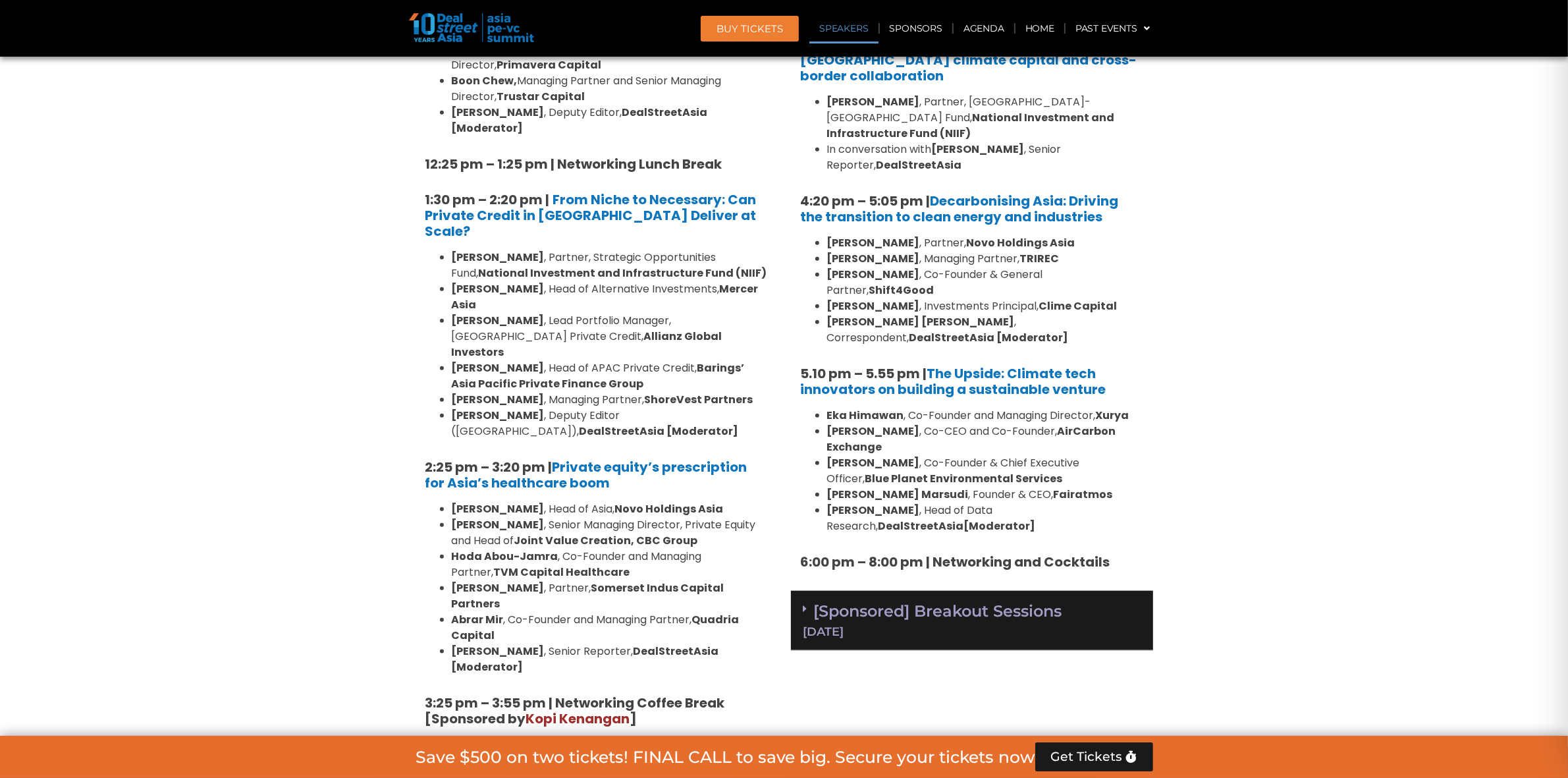
scroll to position [1811, 0]
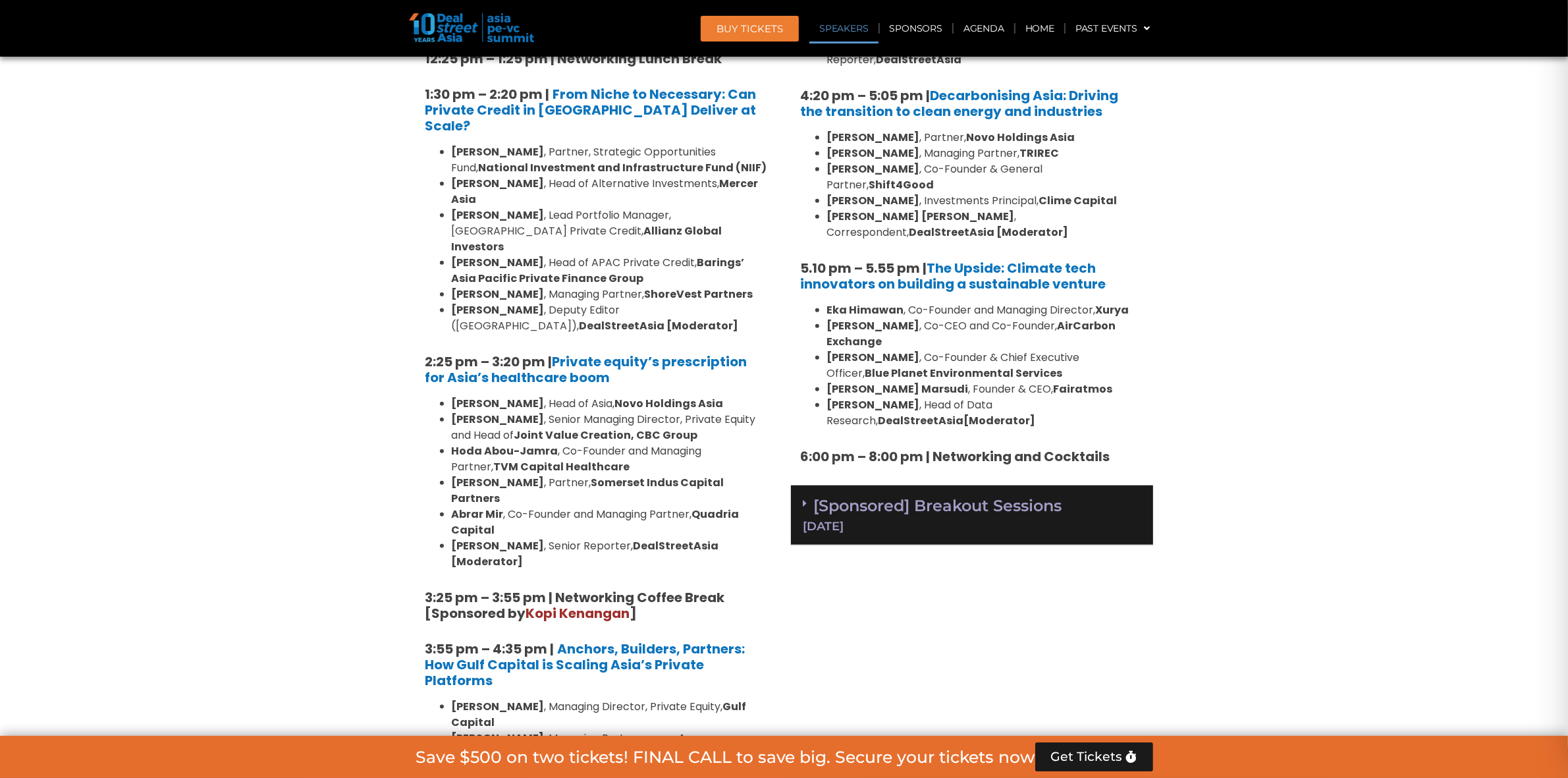
click at [979, 496] on link "[Sponsored] Breakout Sessions 11 Sept" at bounding box center [972, 514] width 337 height 36
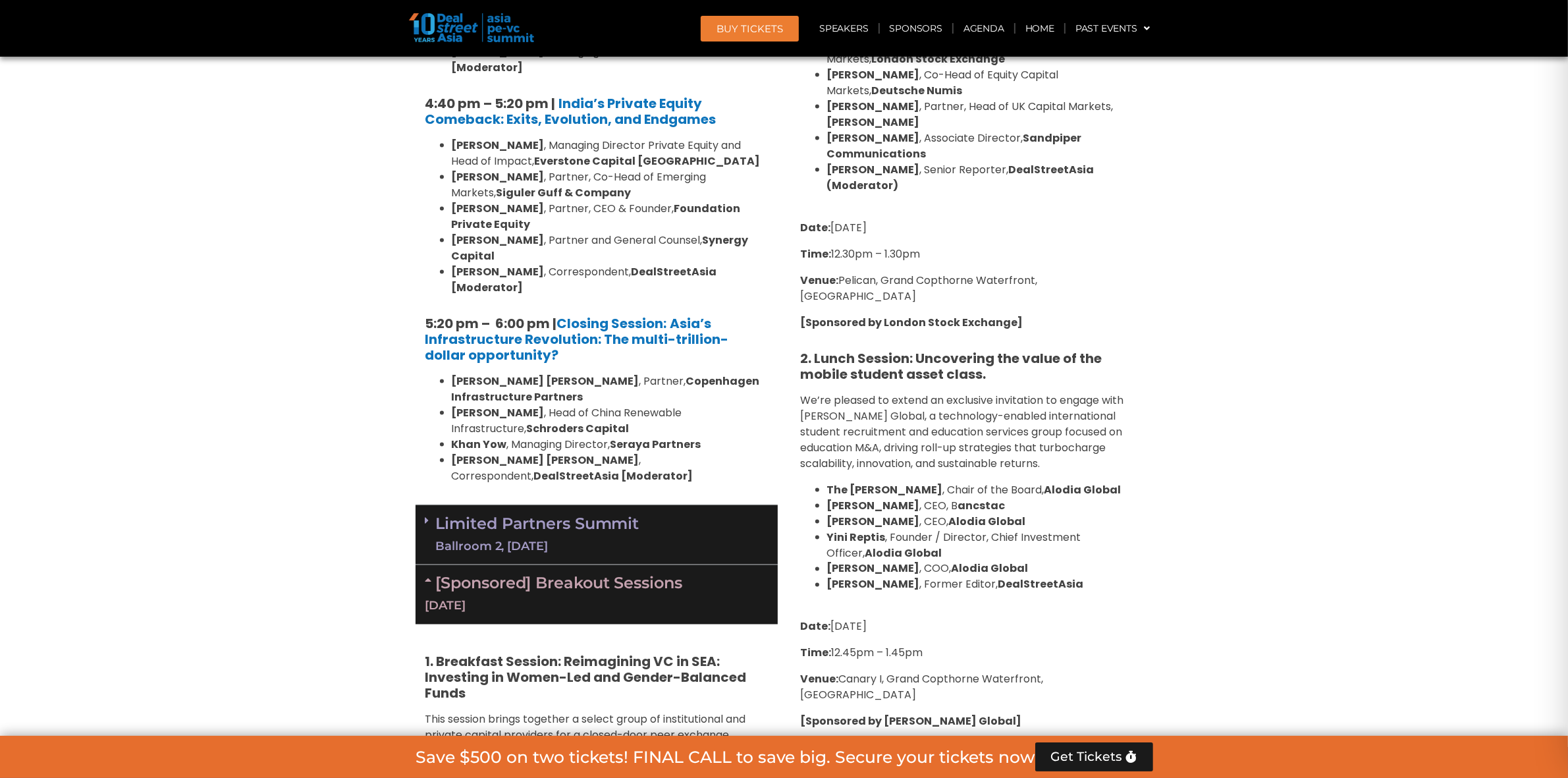
scroll to position [2553, 0]
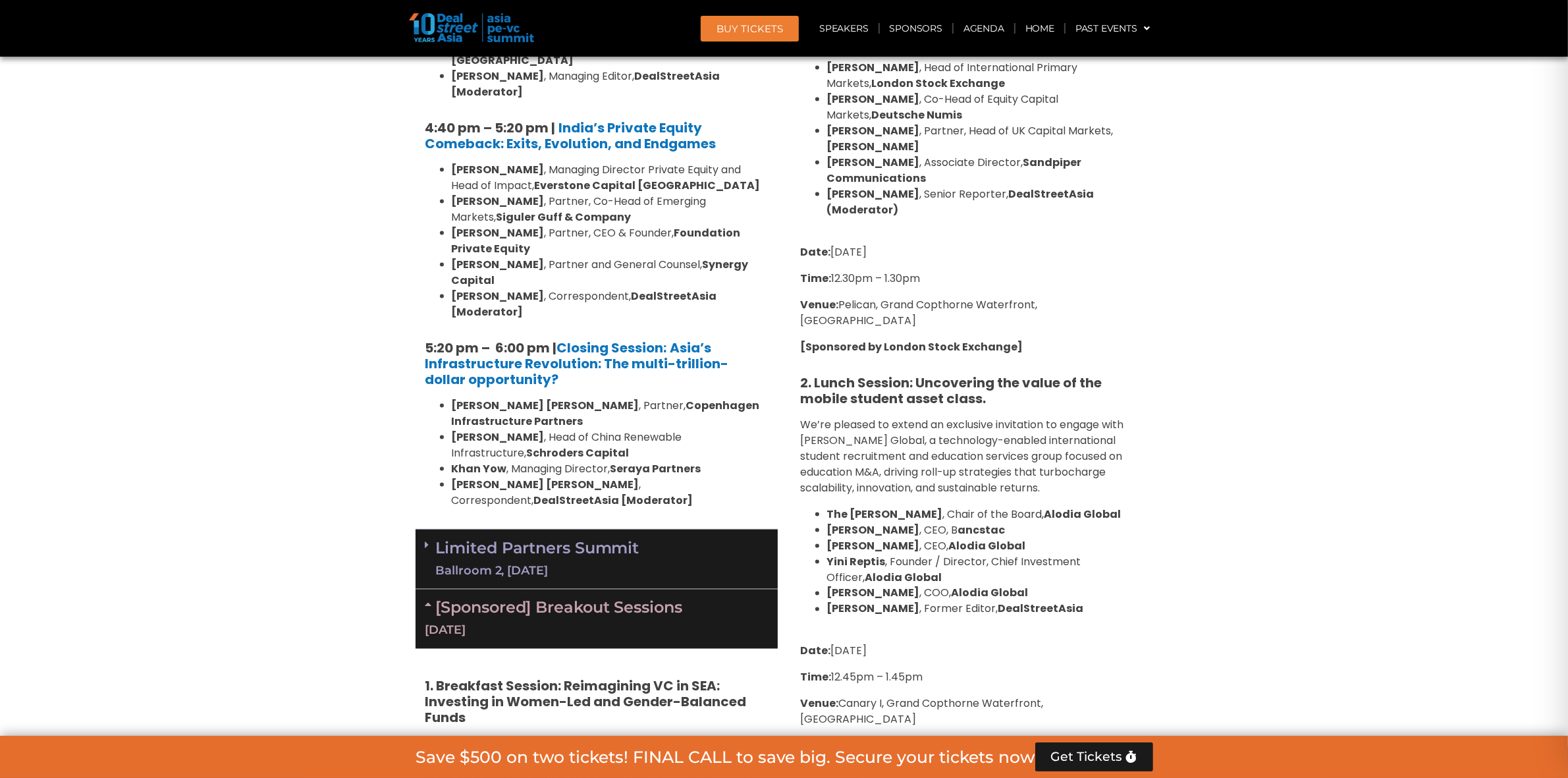
click at [616, 563] on div "Ballroom 2, [DATE]" at bounding box center [538, 570] width 204 height 16
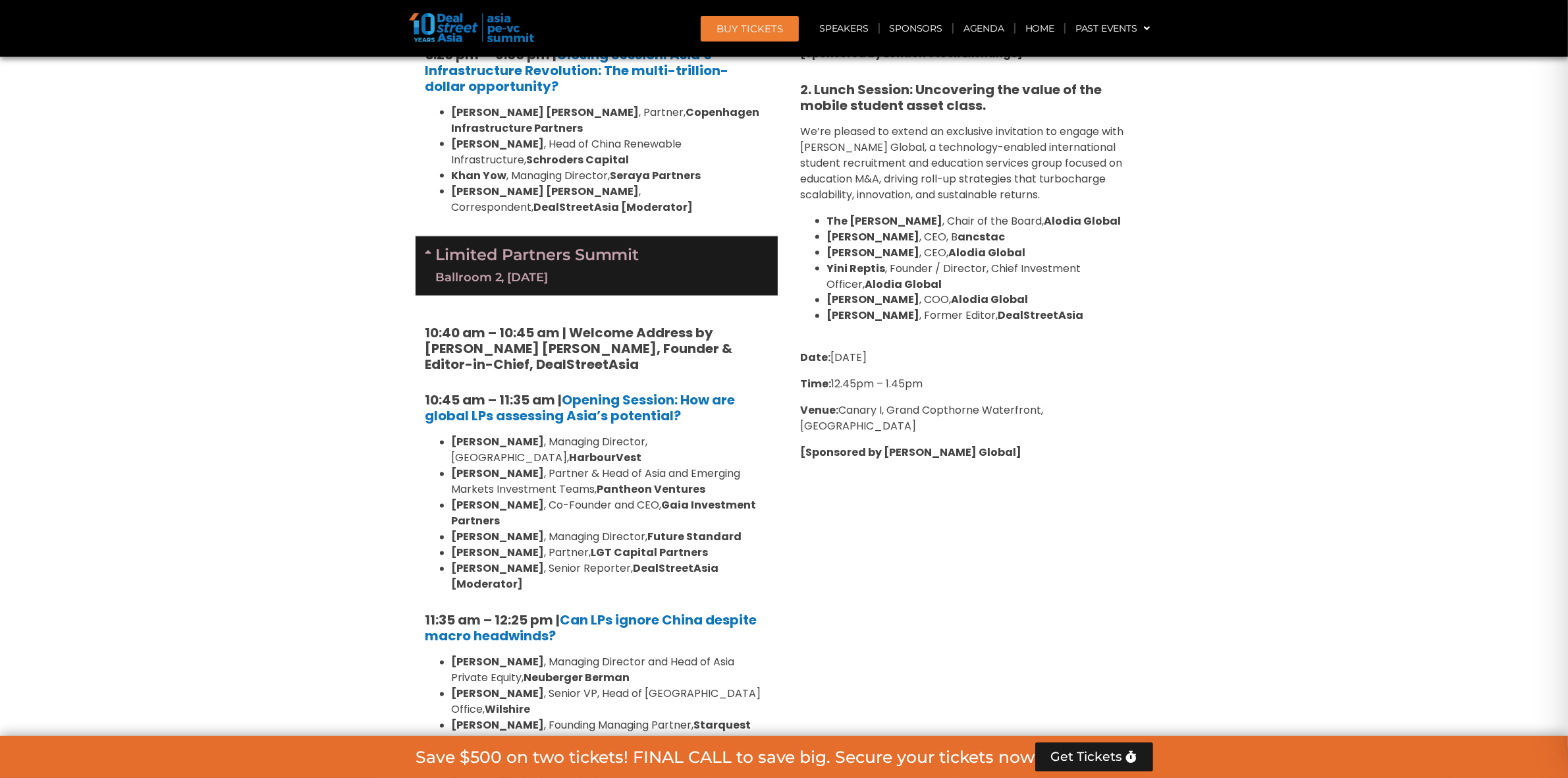
scroll to position [2883, 0]
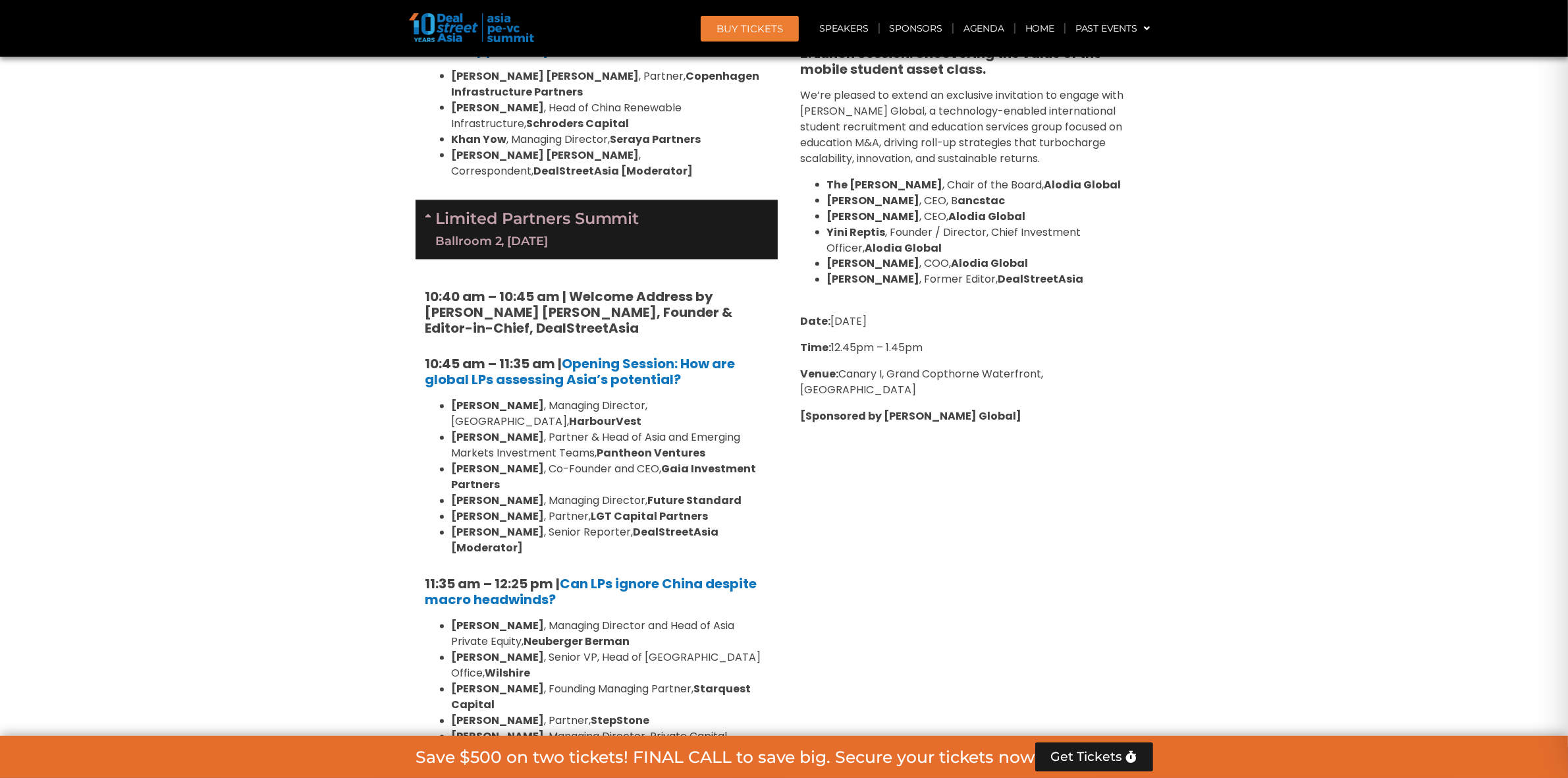
click at [592, 713] on strong "StepStone" at bounding box center [621, 721] width 58 height 15
copy strong "StepStone"
click at [966, 541] on div "Venture Capital & Founders​ Summit Ballroom 1, 11 Sept 8:00 am – 9:00 am | Regi…" at bounding box center [972, 588] width 375 height 5067
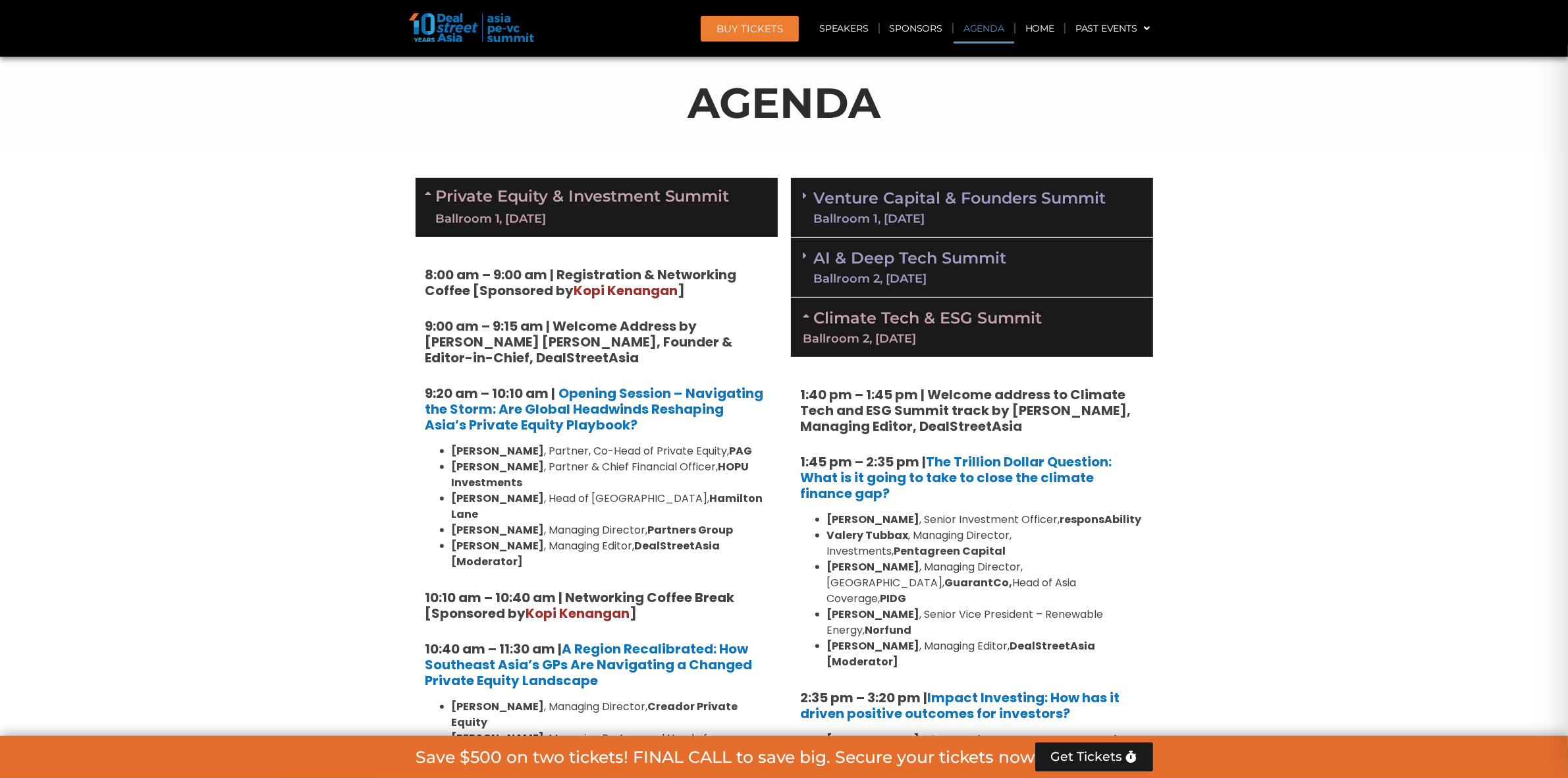
scroll to position [741, 0]
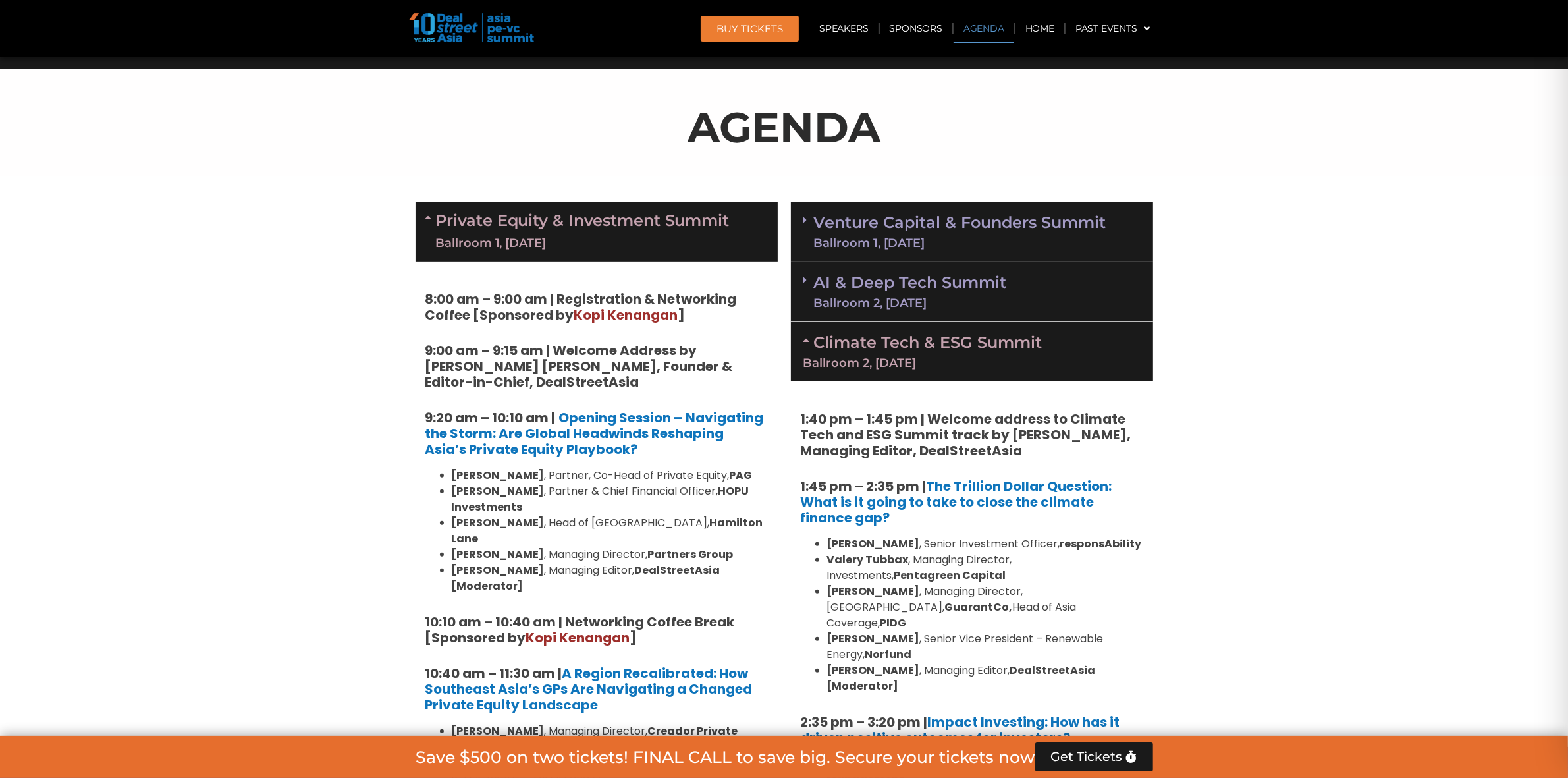
click at [263, 170] on section "AGENDA" at bounding box center [784, 122] width 1568 height 107
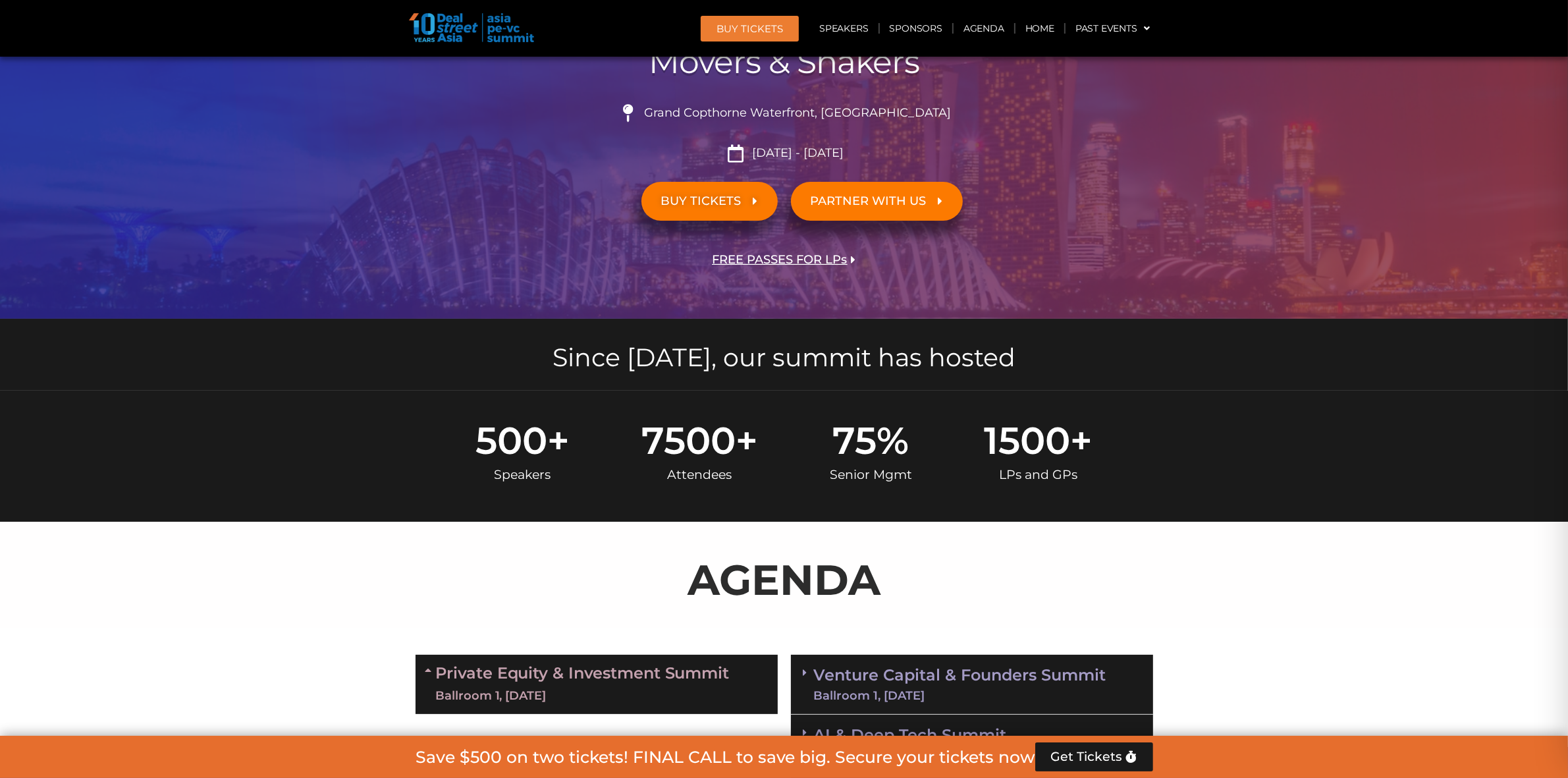
scroll to position [0, 0]
